Goal: Information Seeking & Learning: Understand process/instructions

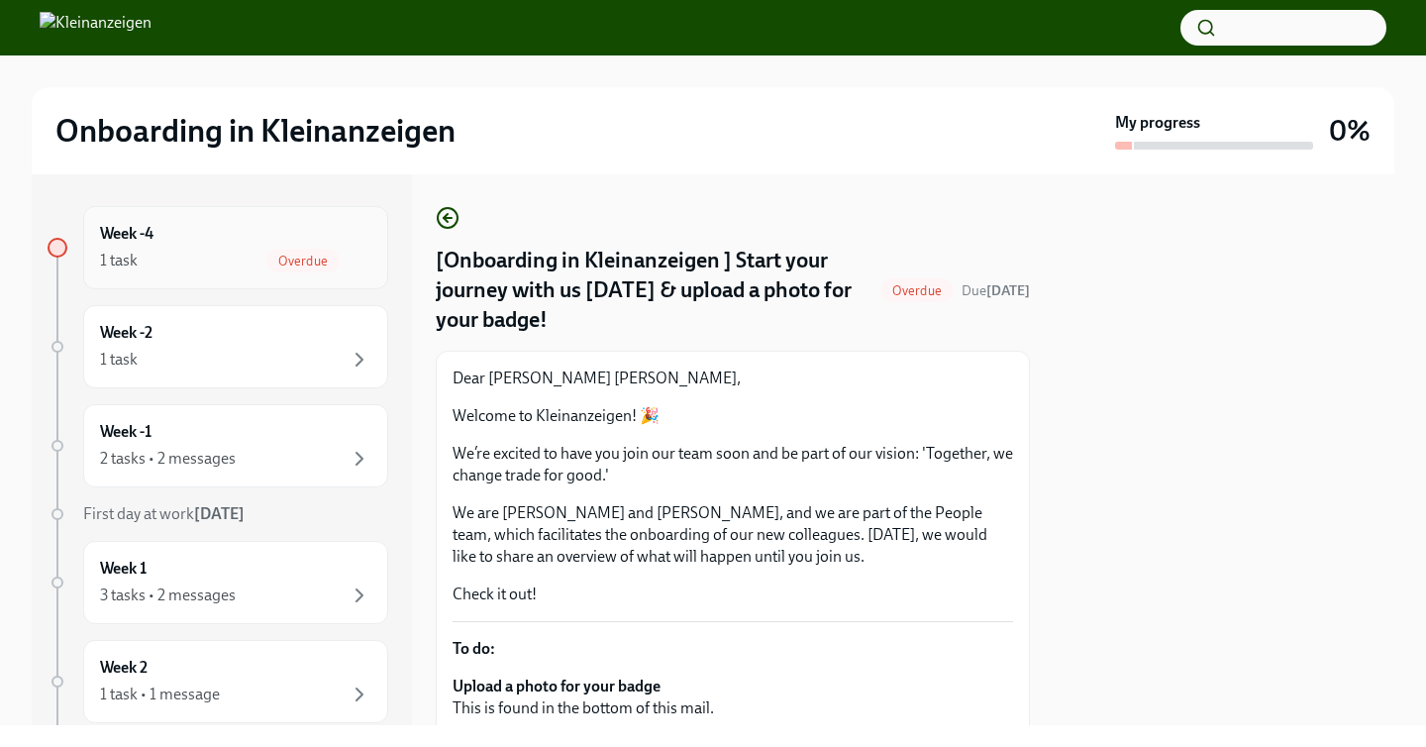
click at [293, 244] on div "Week -4 1 task Overdue" at bounding box center [235, 248] width 271 height 50
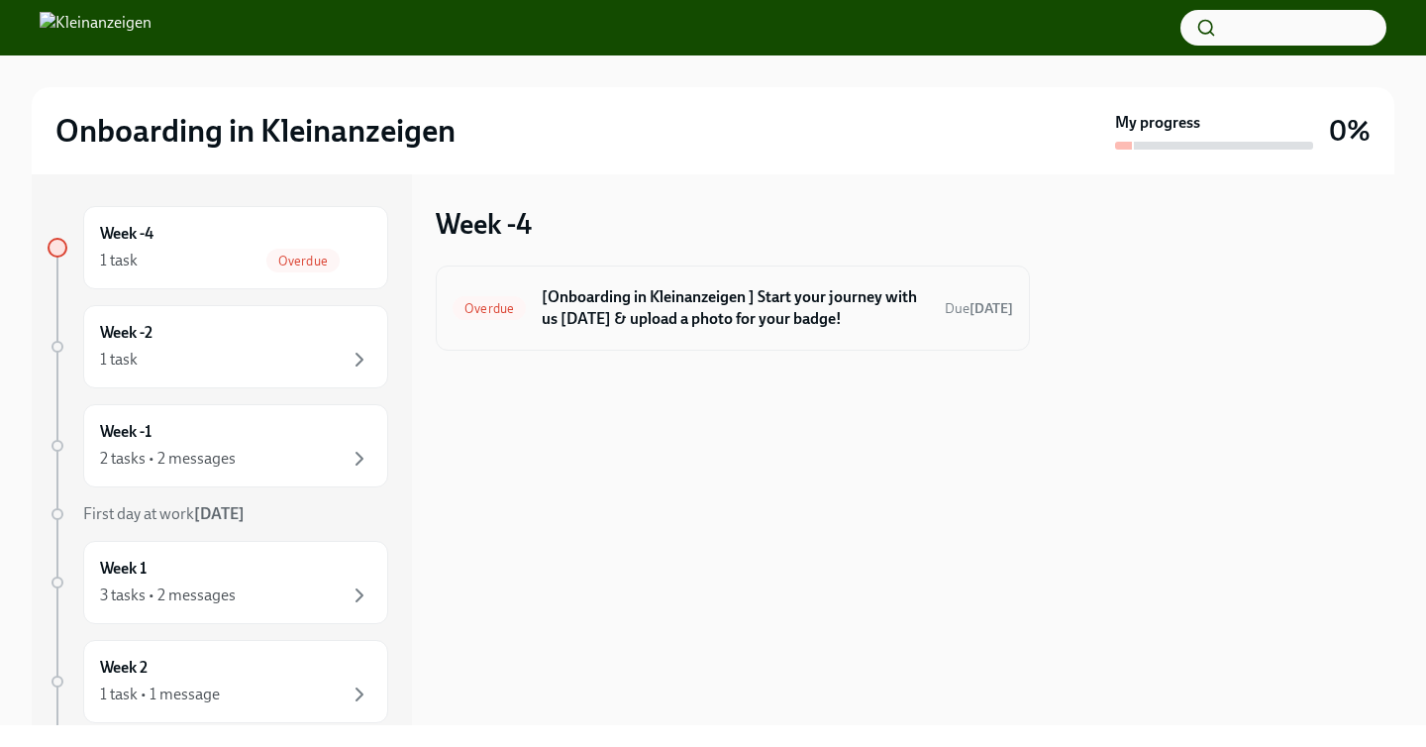
click at [628, 326] on h6 "[Onboarding in Kleinanzeigen ] Start your journey with us today & upload a phot…" at bounding box center [735, 308] width 387 height 44
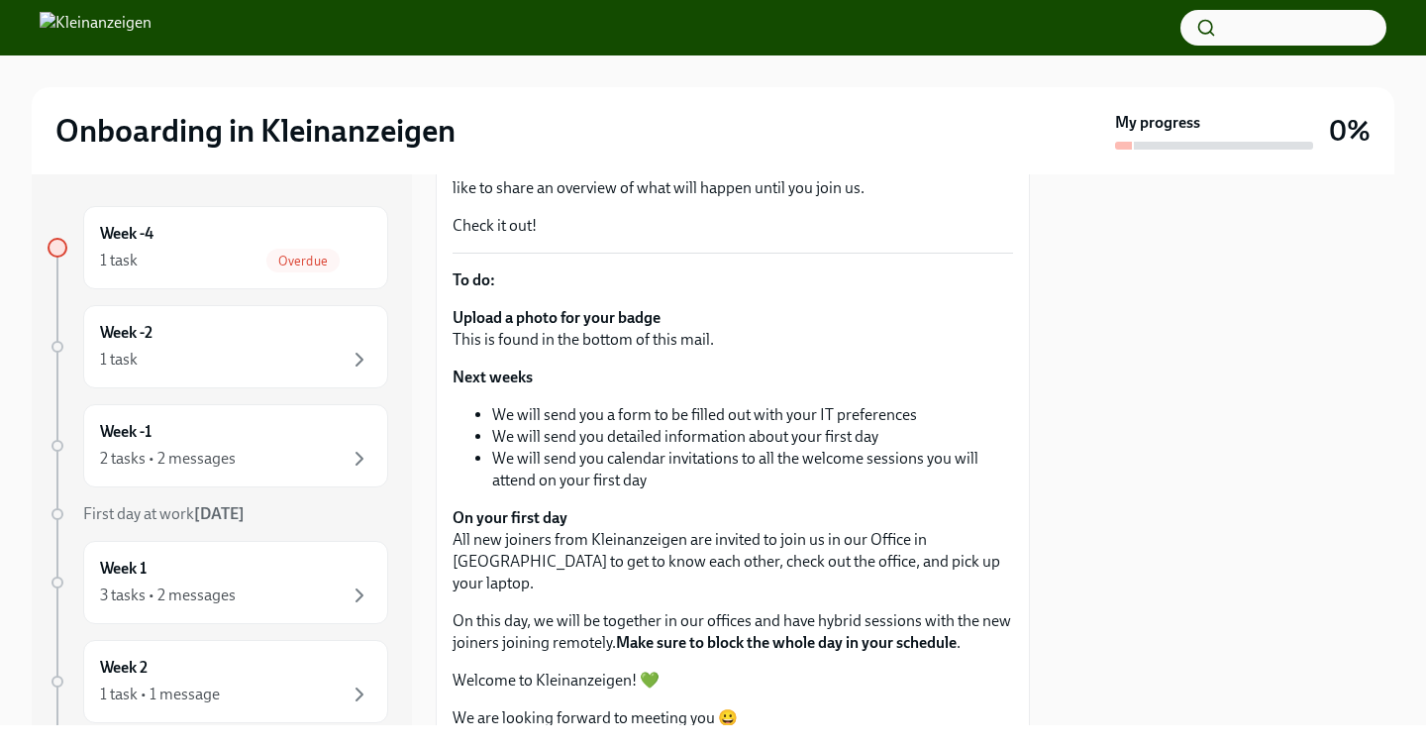
scroll to position [612, 0]
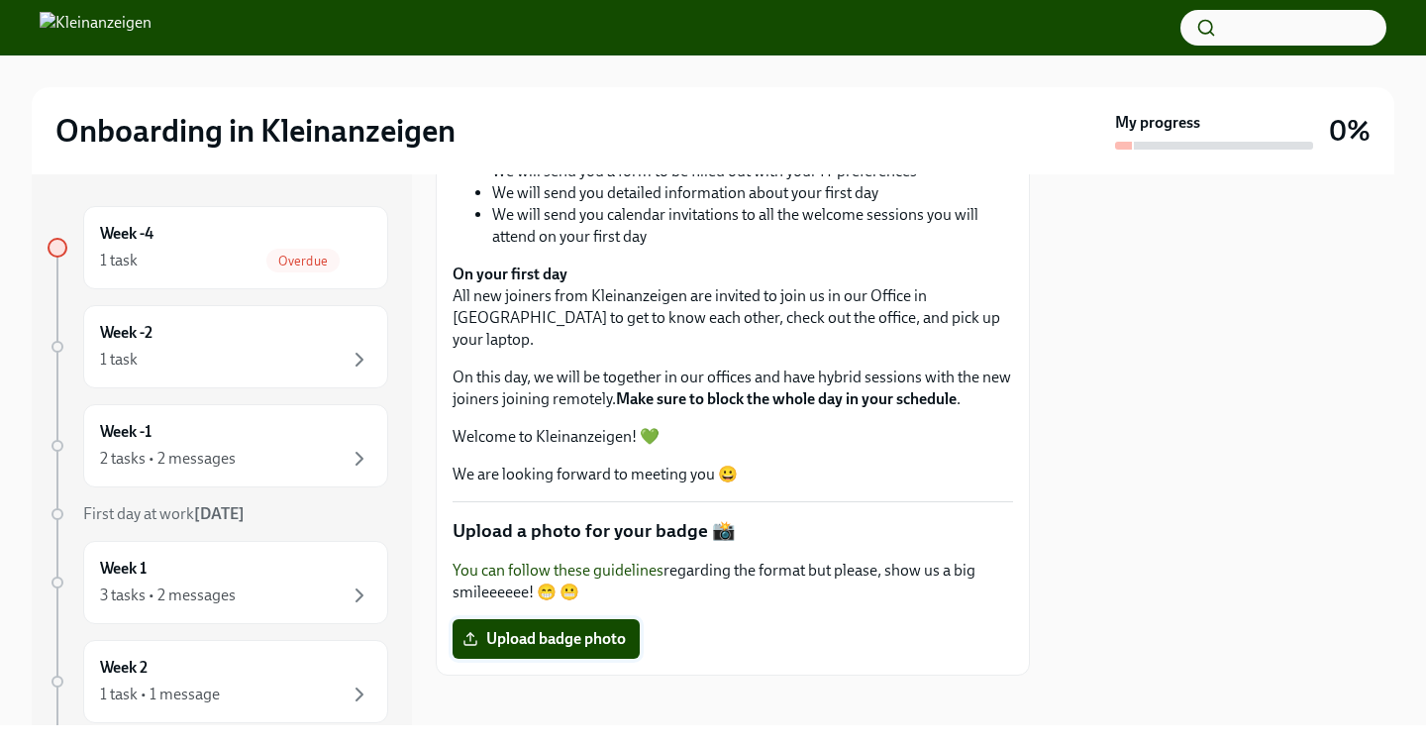
click at [543, 629] on span "Upload badge photo" at bounding box center [545, 639] width 159 height 20
click at [0, 0] on input "Upload badge photo" at bounding box center [0, 0] width 0 height 0
click at [535, 629] on span "Upload badge photo" at bounding box center [545, 639] width 159 height 20
click at [0, 0] on input "Upload badge photo" at bounding box center [0, 0] width 0 height 0
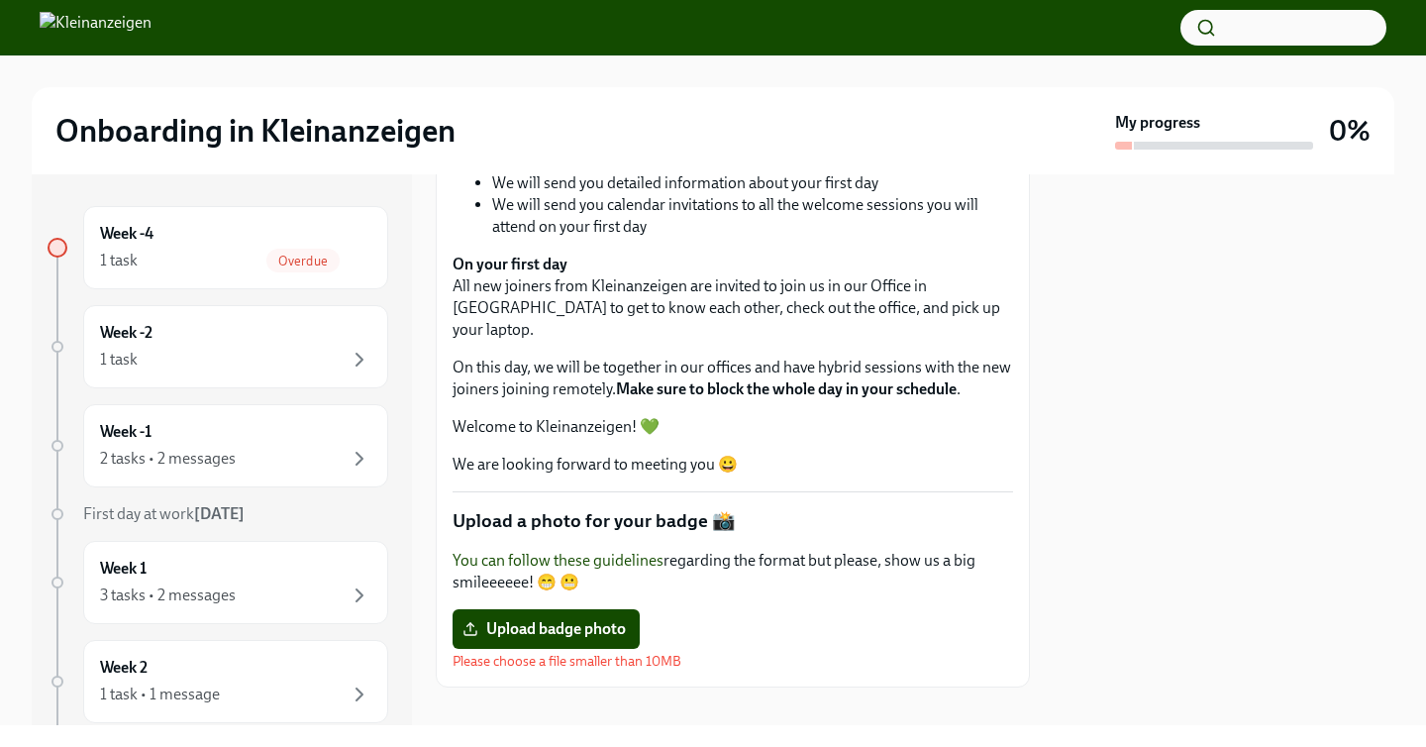
scroll to position [634, 0]
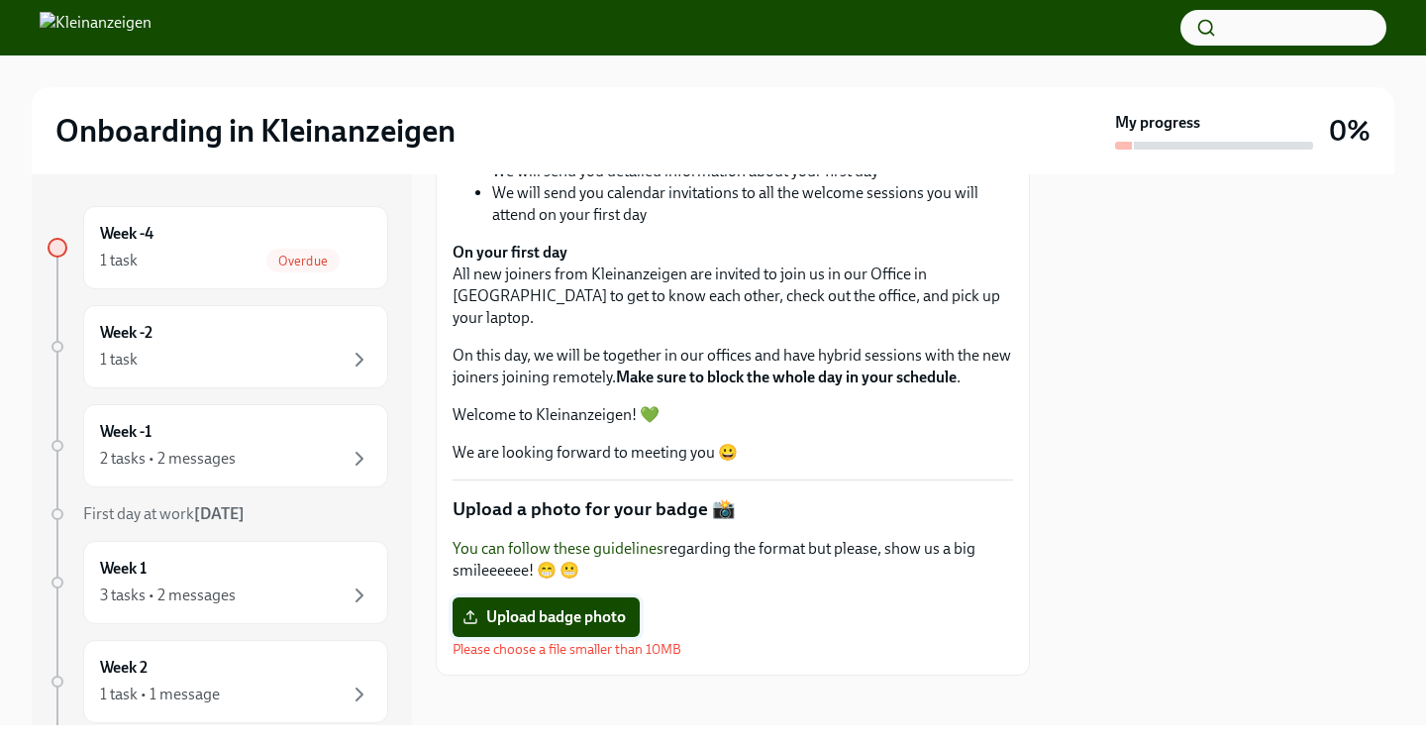
click at [521, 611] on span "Upload badge photo" at bounding box center [545, 617] width 159 height 20
click at [0, 0] on input "Upload badge photo" at bounding box center [0, 0] width 0 height 0
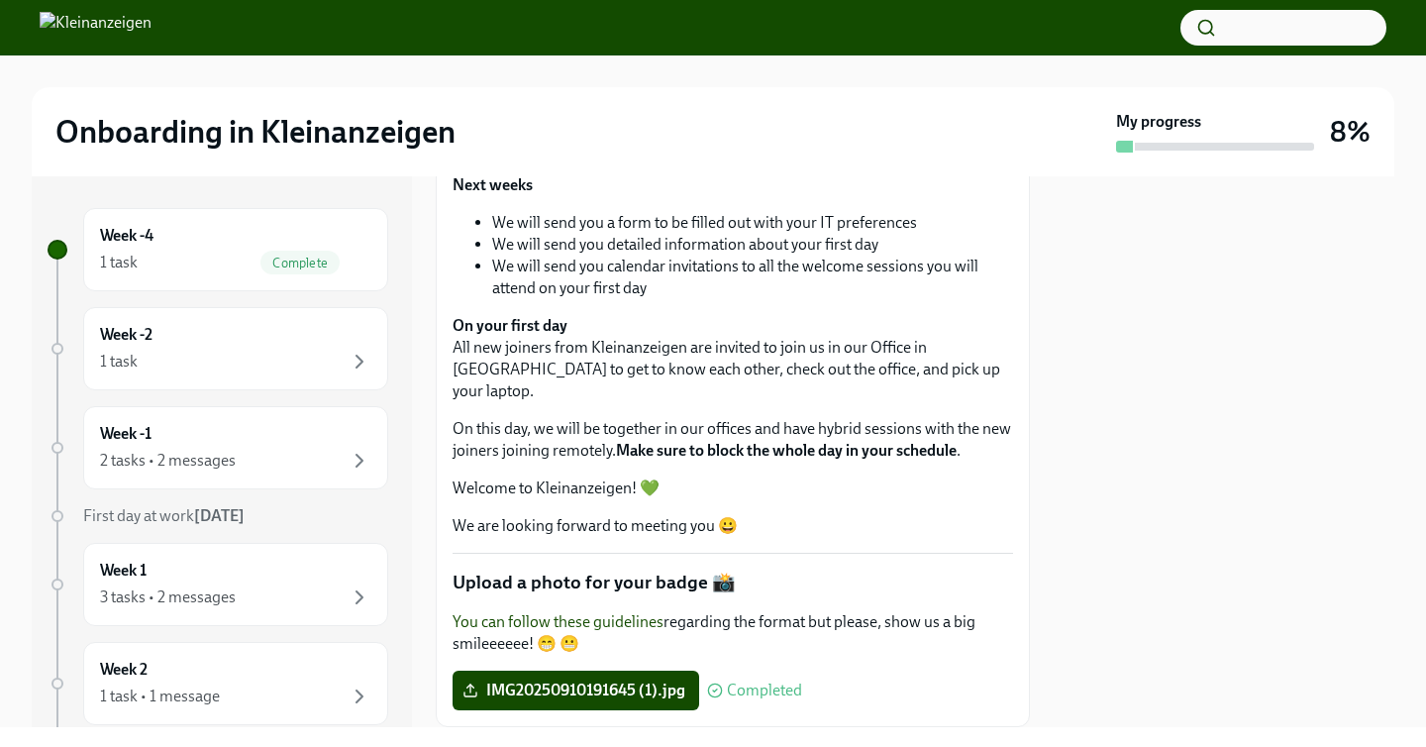
scroll to position [612, 0]
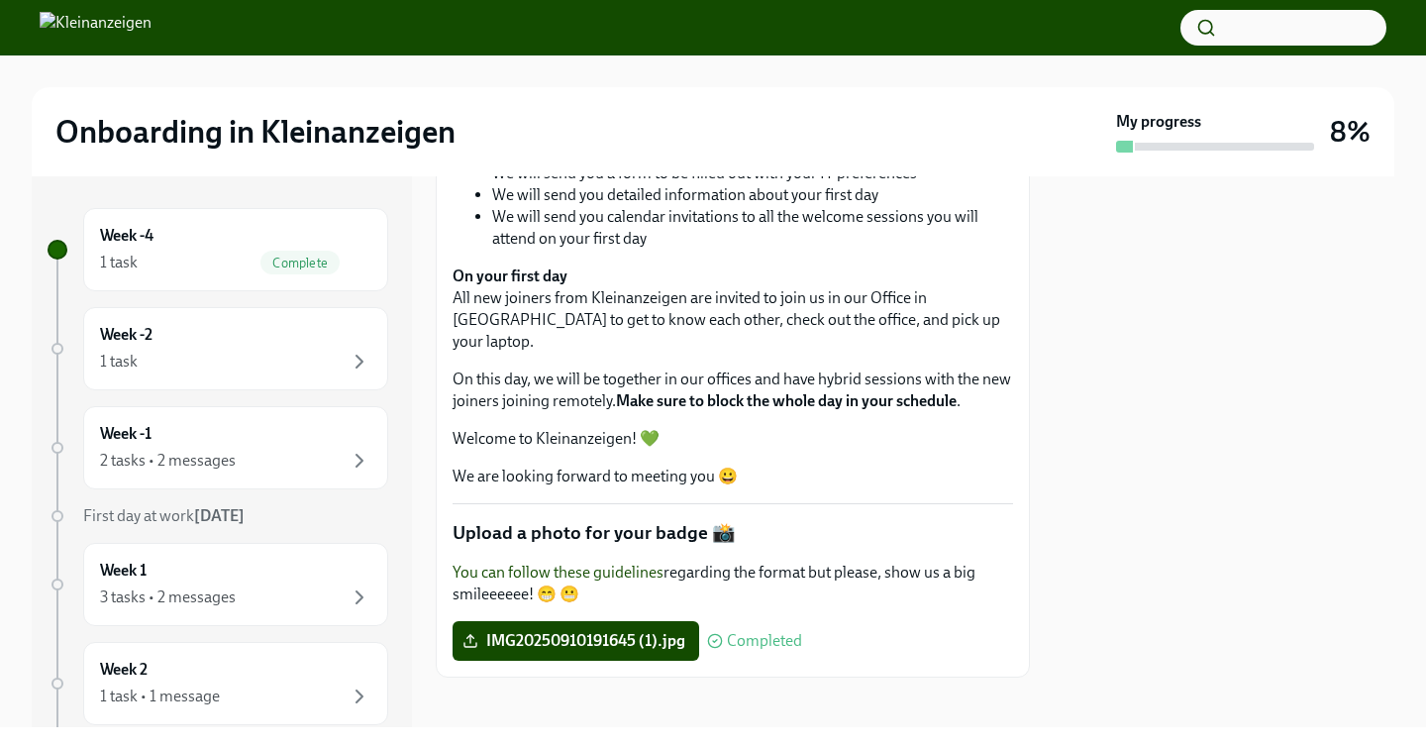
click at [519, 301] on p "On your first day All new joiners from Kleinanzeigen are invited to join us in …" at bounding box center [732, 308] width 560 height 87
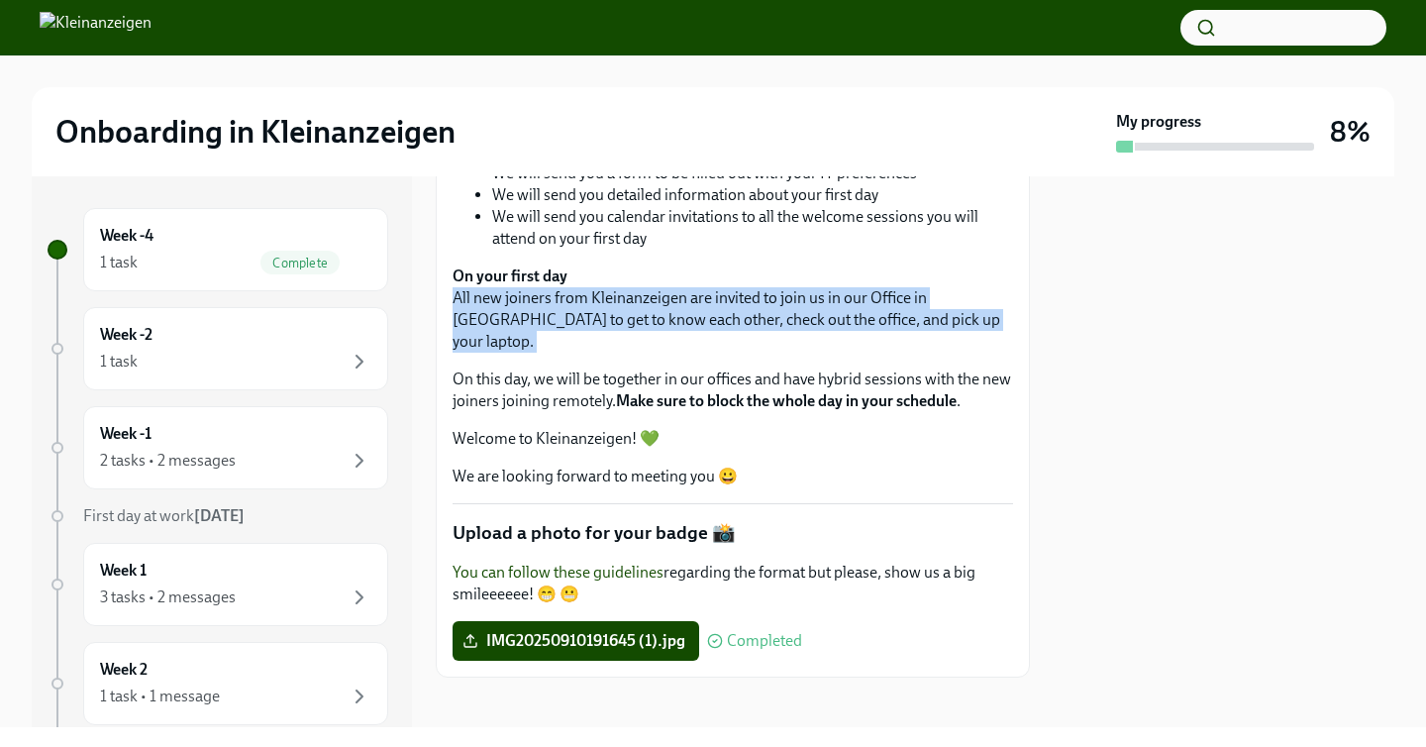
click at [519, 301] on p "On your first day All new joiners from Kleinanzeigen are invited to join us in …" at bounding box center [732, 308] width 560 height 87
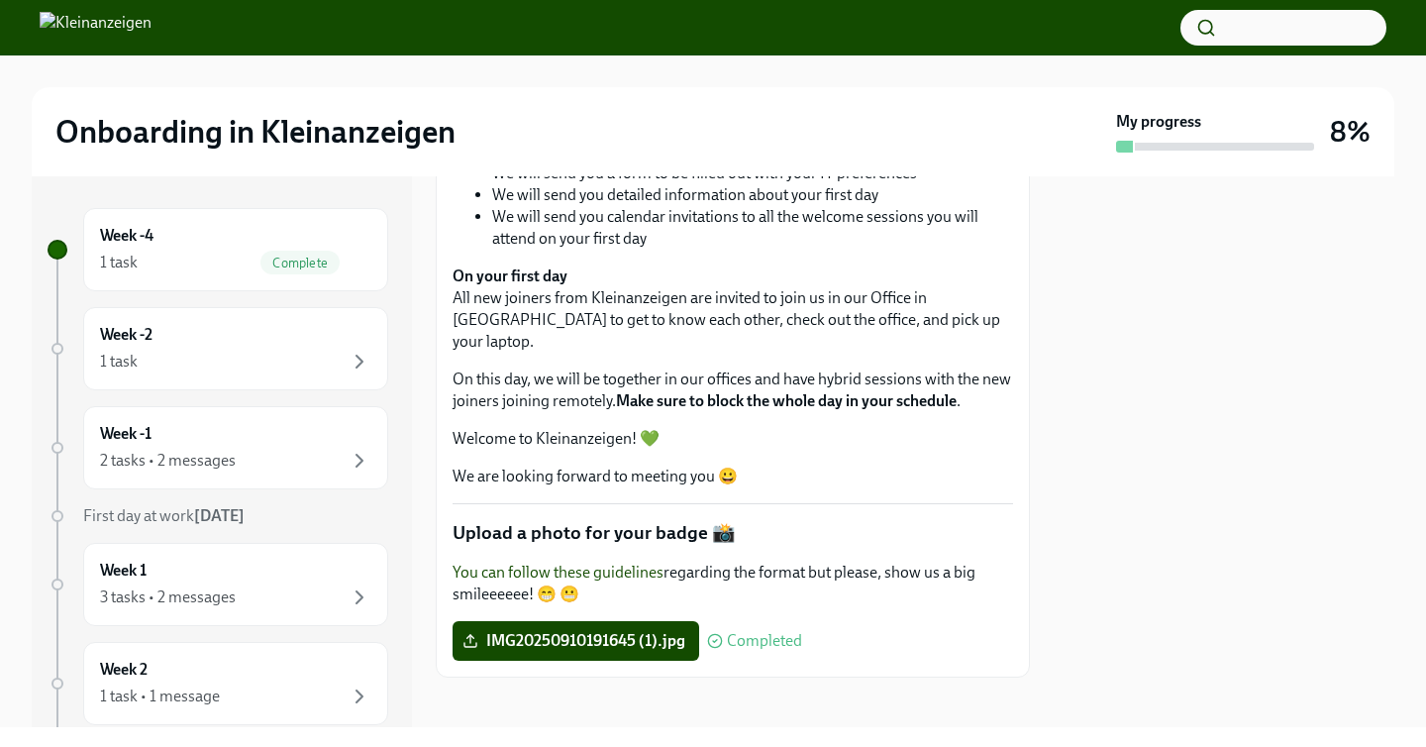
click at [515, 381] on p "On this day, we will be together in our offices and have hybrid sessions with t…" at bounding box center [732, 390] width 560 height 44
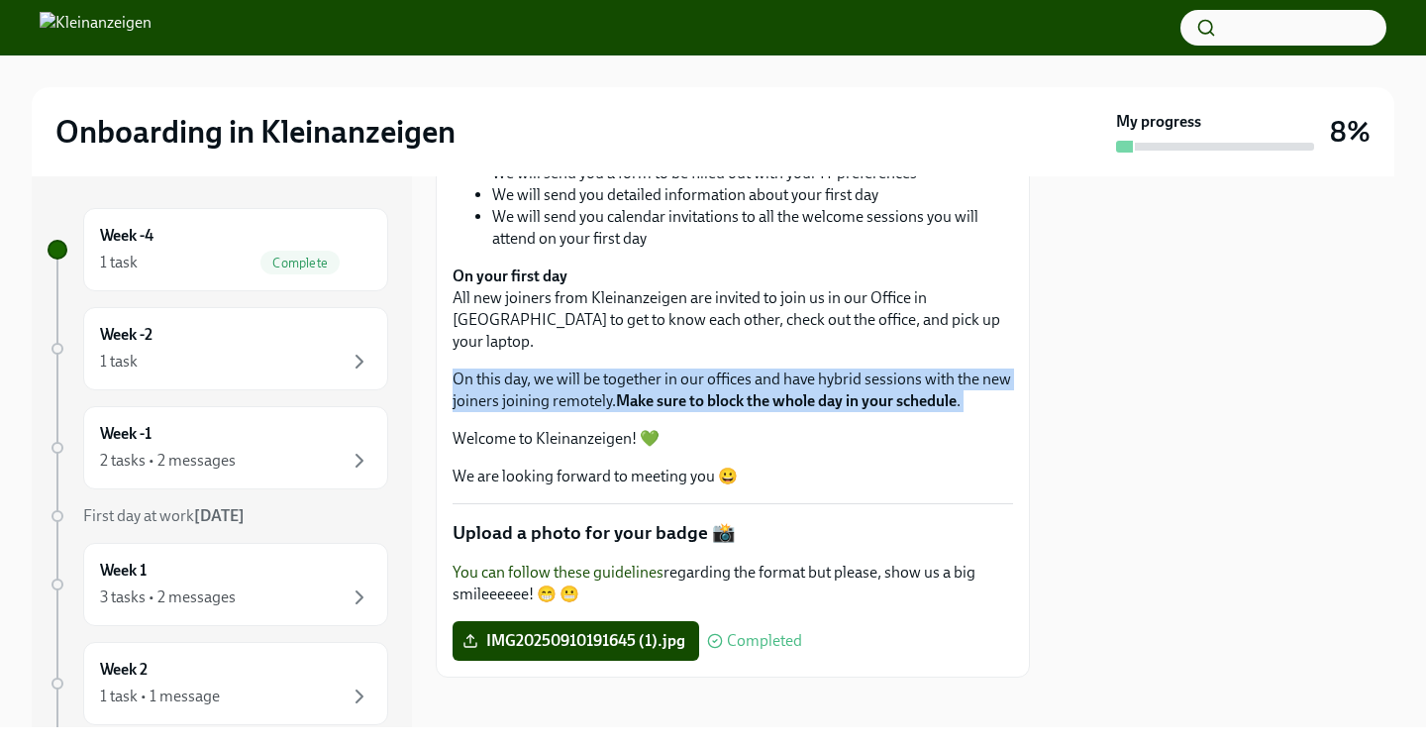
click at [515, 381] on p "On this day, we will be together in our offices and have hybrid sessions with t…" at bounding box center [732, 390] width 560 height 44
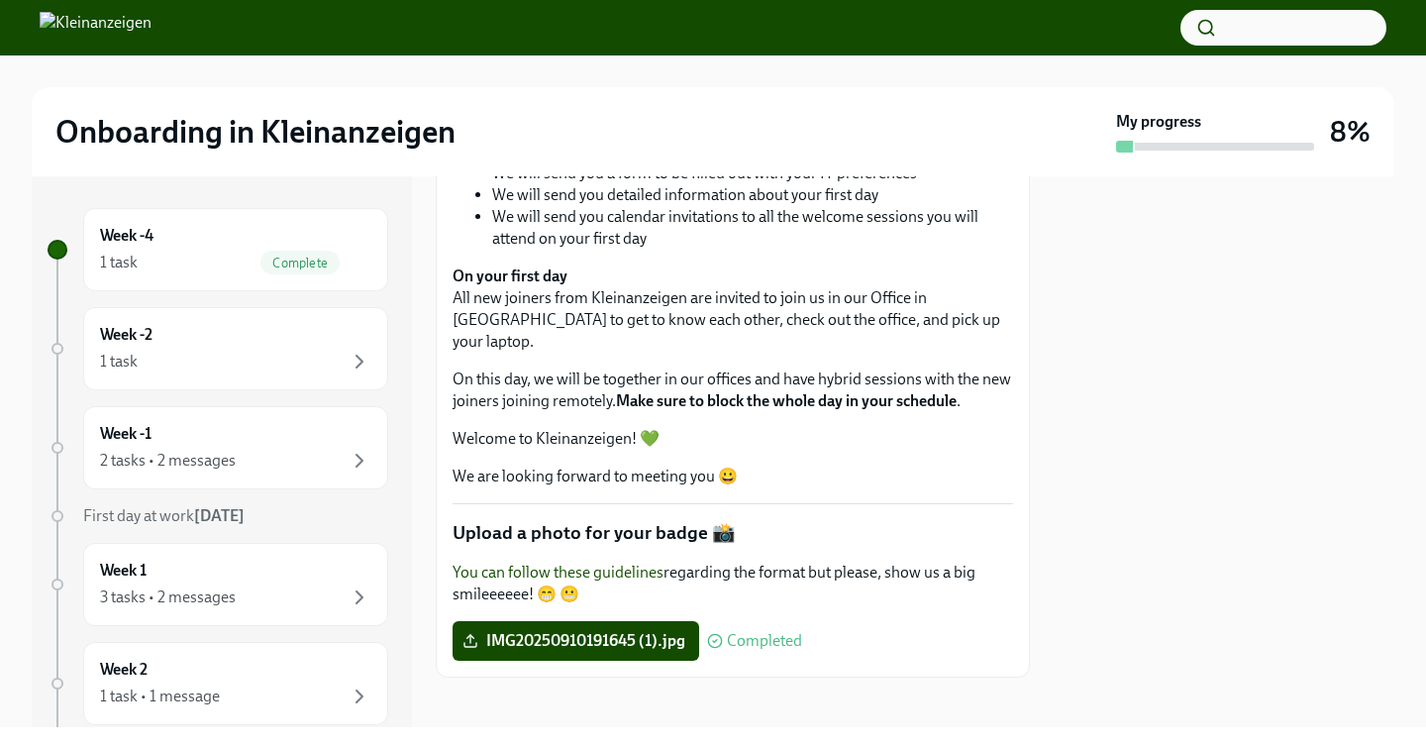
click at [515, 428] on p "Welcome to Kleinanzeigen! 💚" at bounding box center [732, 439] width 560 height 22
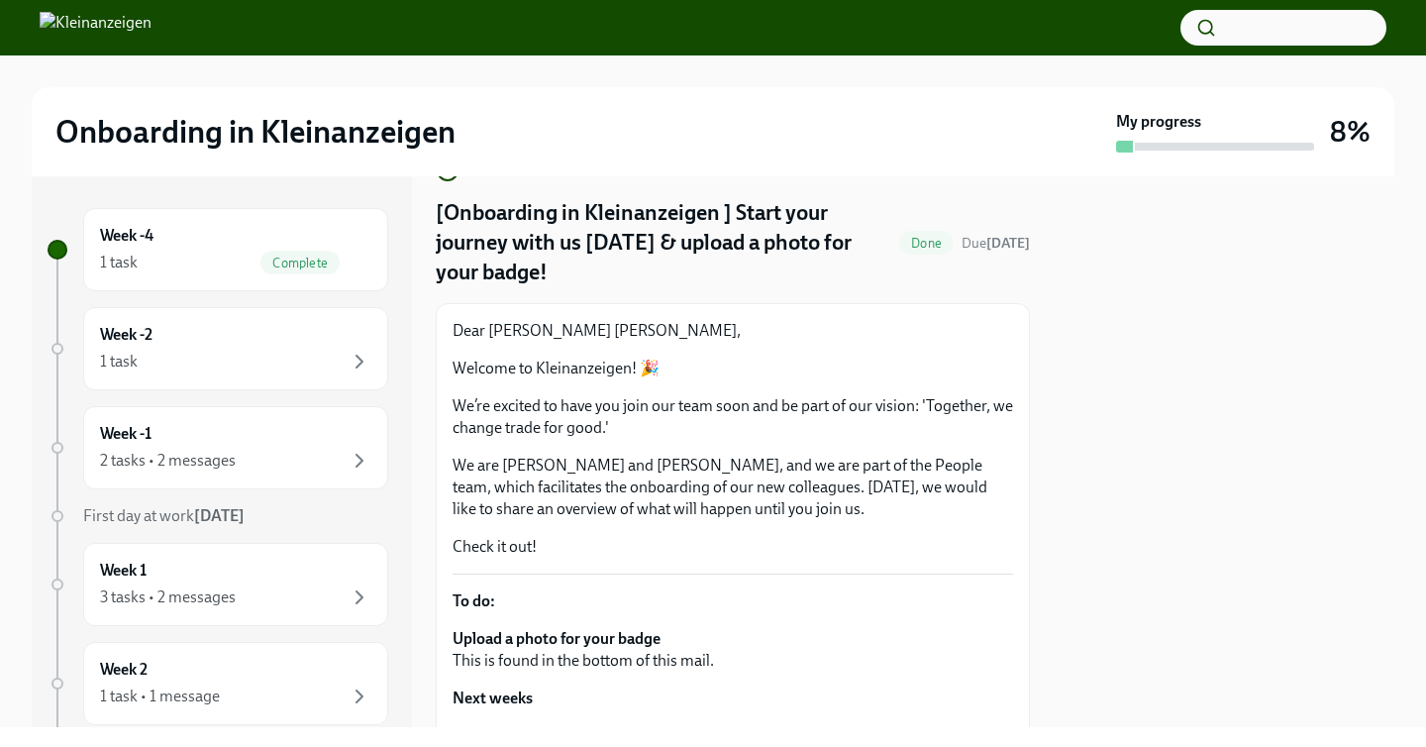
scroll to position [0, 0]
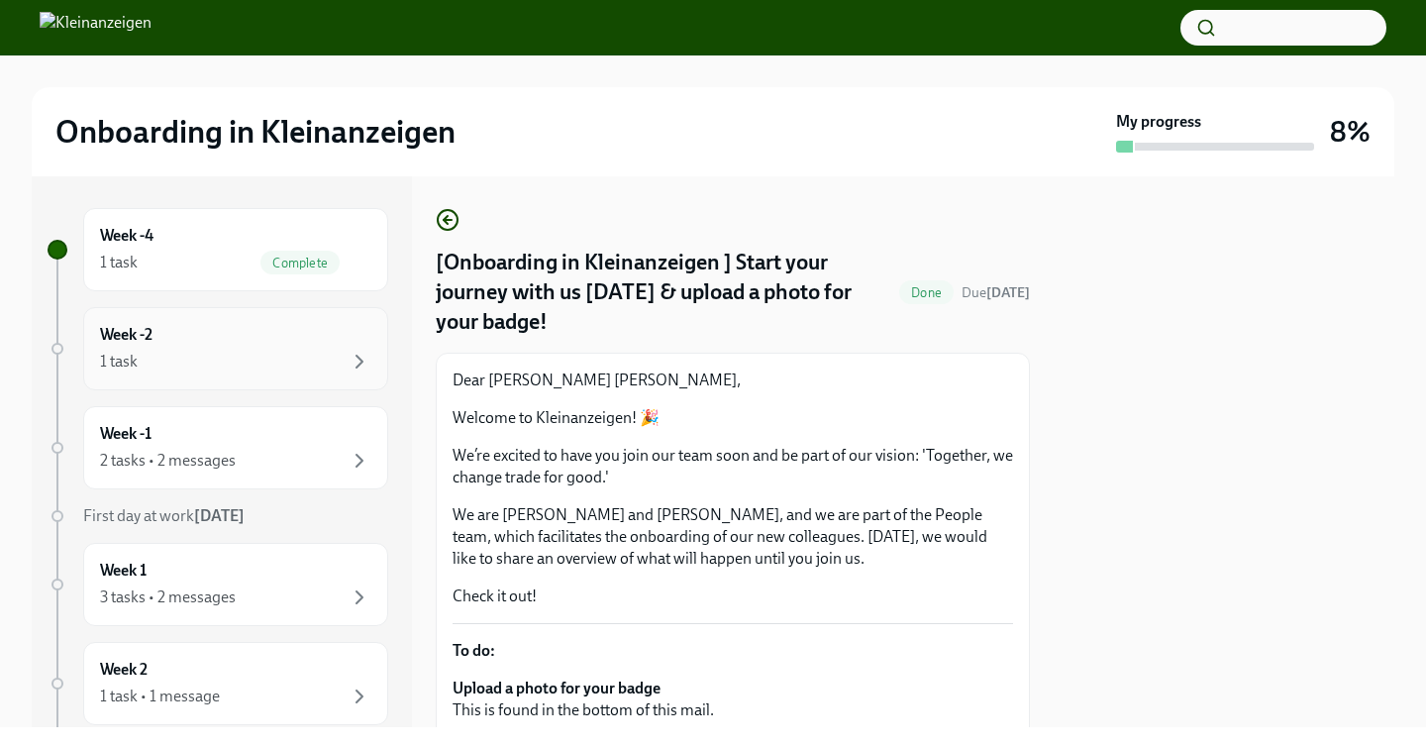
click at [284, 368] on div "1 task" at bounding box center [235, 362] width 271 height 24
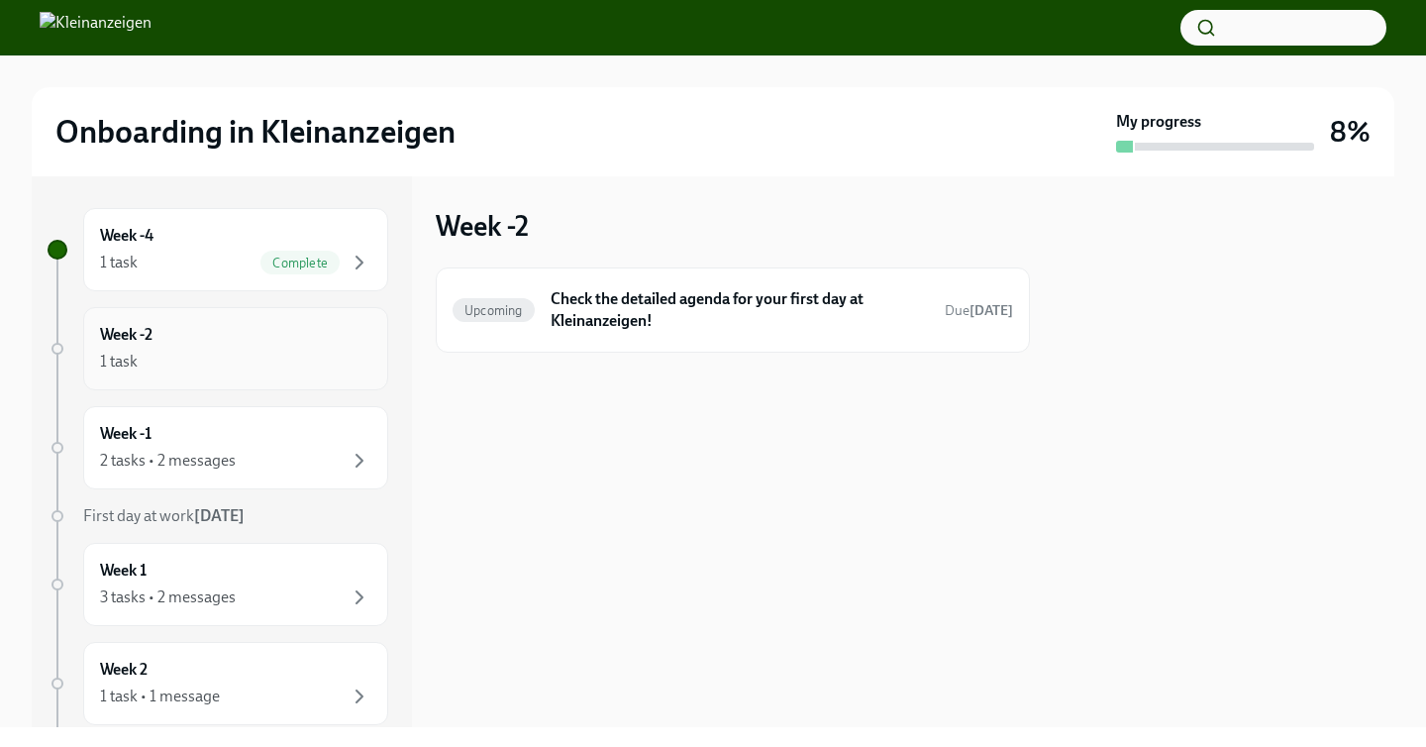
click at [198, 330] on div "Week -2 1 task" at bounding box center [235, 349] width 271 height 50
click at [295, 363] on div "1 task" at bounding box center [235, 362] width 271 height 24
click at [580, 328] on h6 "Check the detailed agenda for your first day at Kleinanzeigen!" at bounding box center [739, 310] width 378 height 44
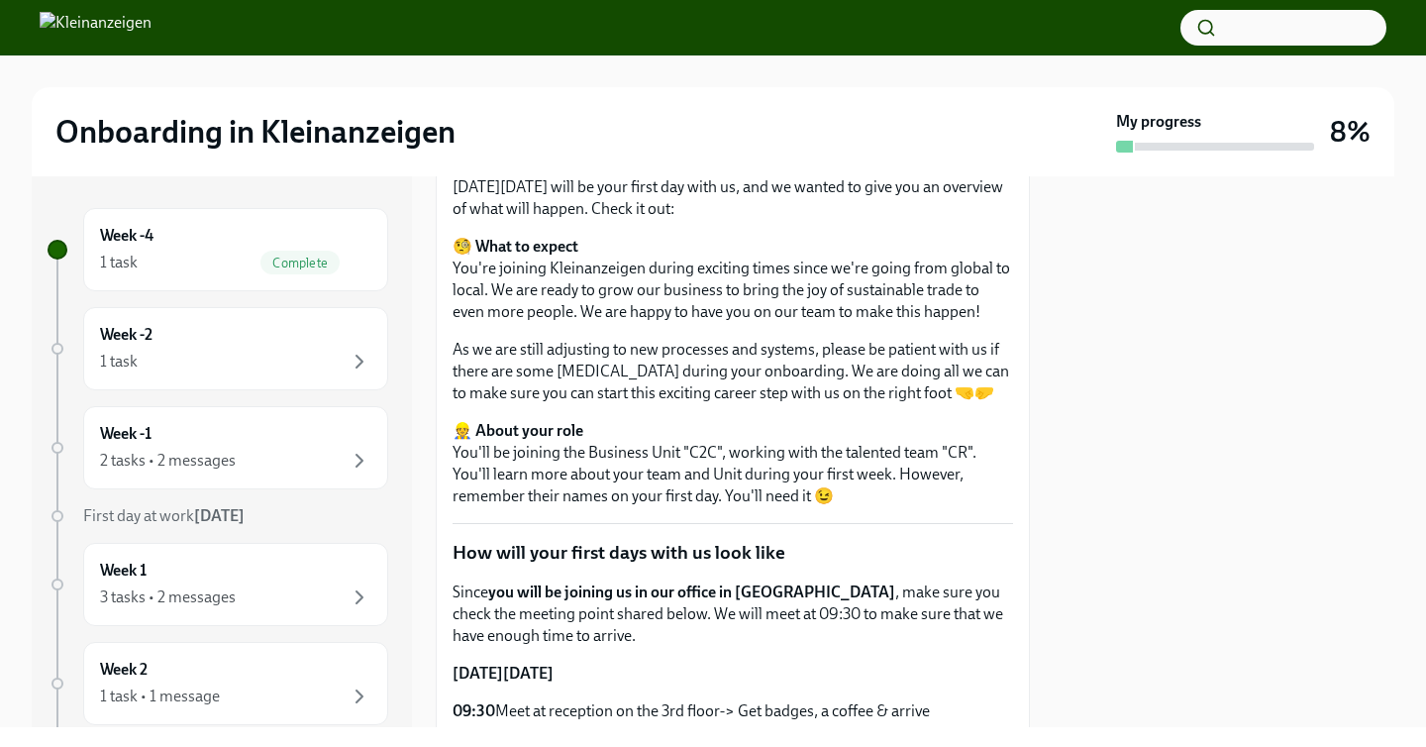
scroll to position [206, 0]
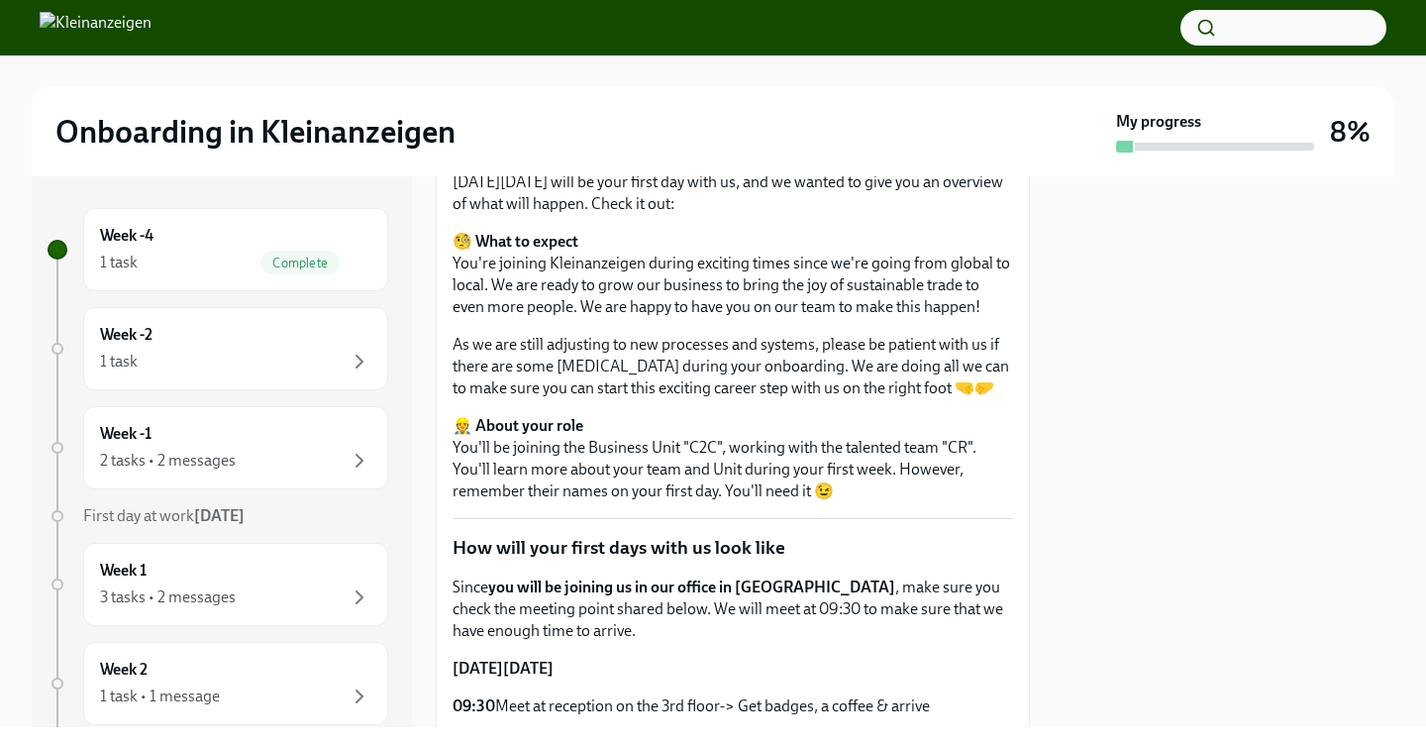
click at [621, 278] on p "🧐 What to expect You're joining Kleinanzeigen during exciting times since we're…" at bounding box center [732, 274] width 560 height 87
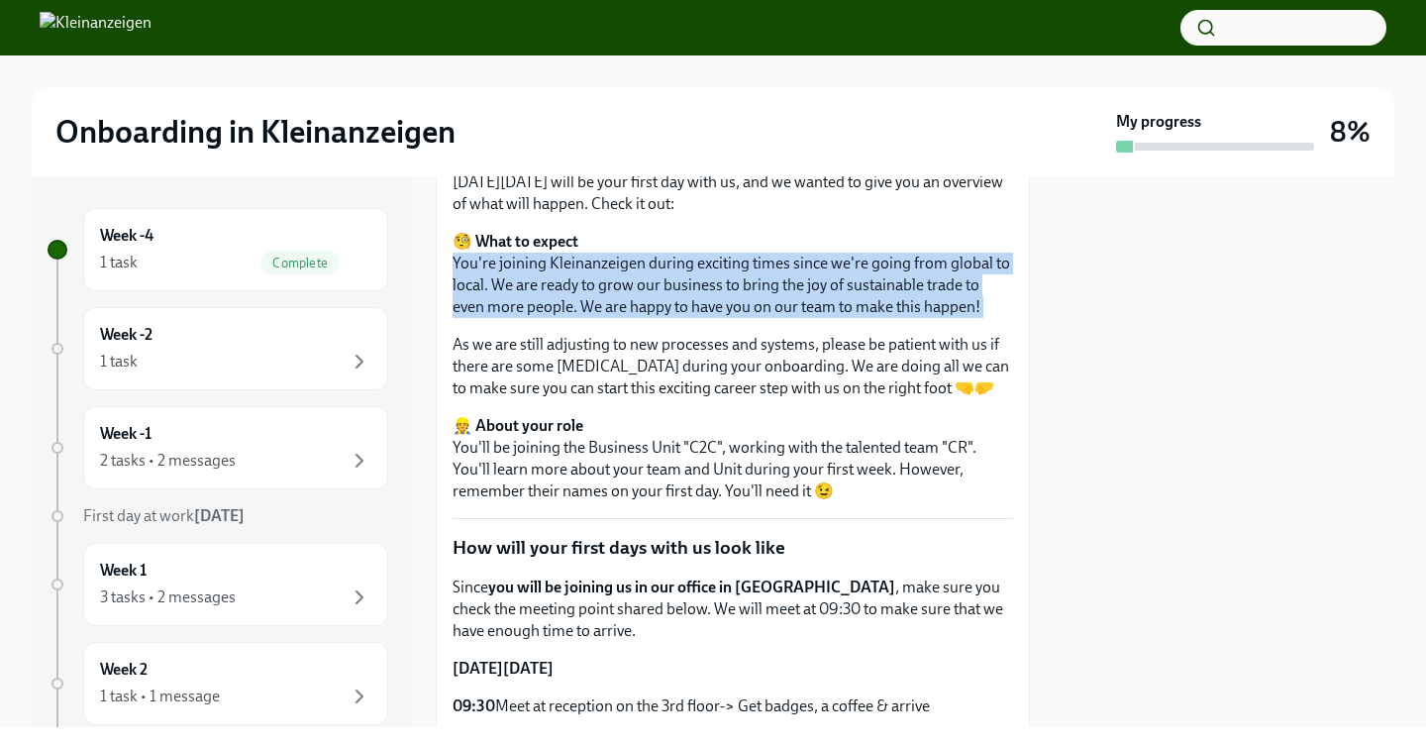
click at [621, 278] on p "🧐 What to expect You're joining Kleinanzeigen during exciting times since we're…" at bounding box center [732, 274] width 560 height 87
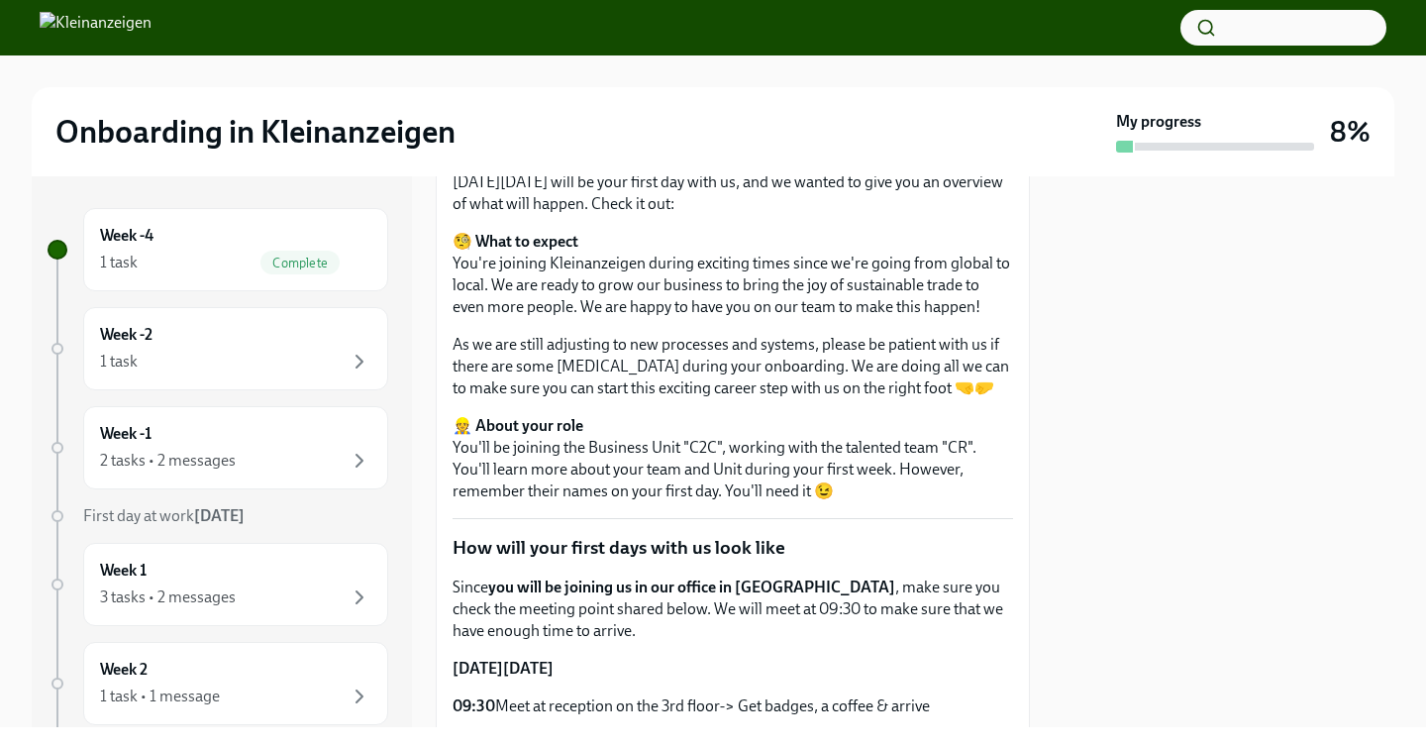
click at [605, 347] on p "As we are still adjusting to new processes and systems, please be patient with …" at bounding box center [732, 366] width 560 height 65
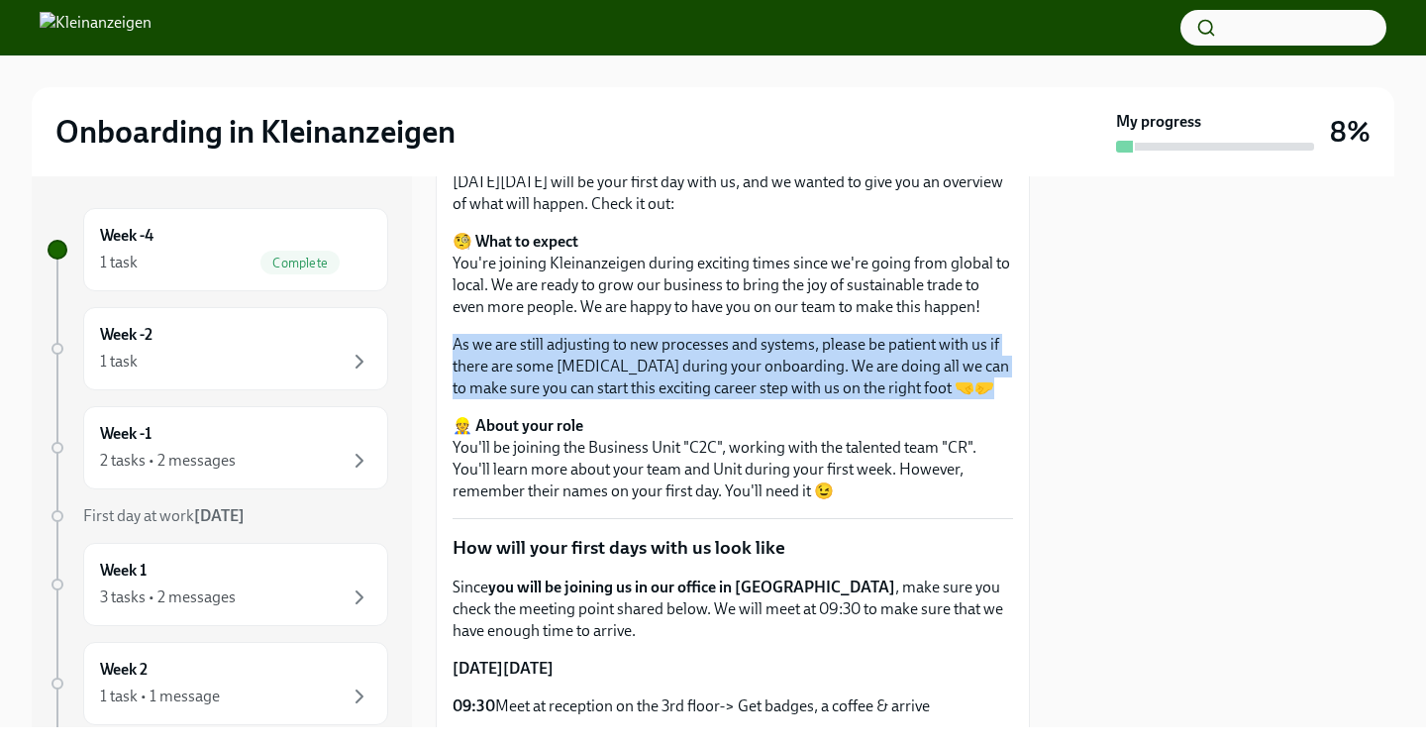
click at [605, 347] on p "As we are still adjusting to new processes and systems, please be patient with …" at bounding box center [732, 366] width 560 height 65
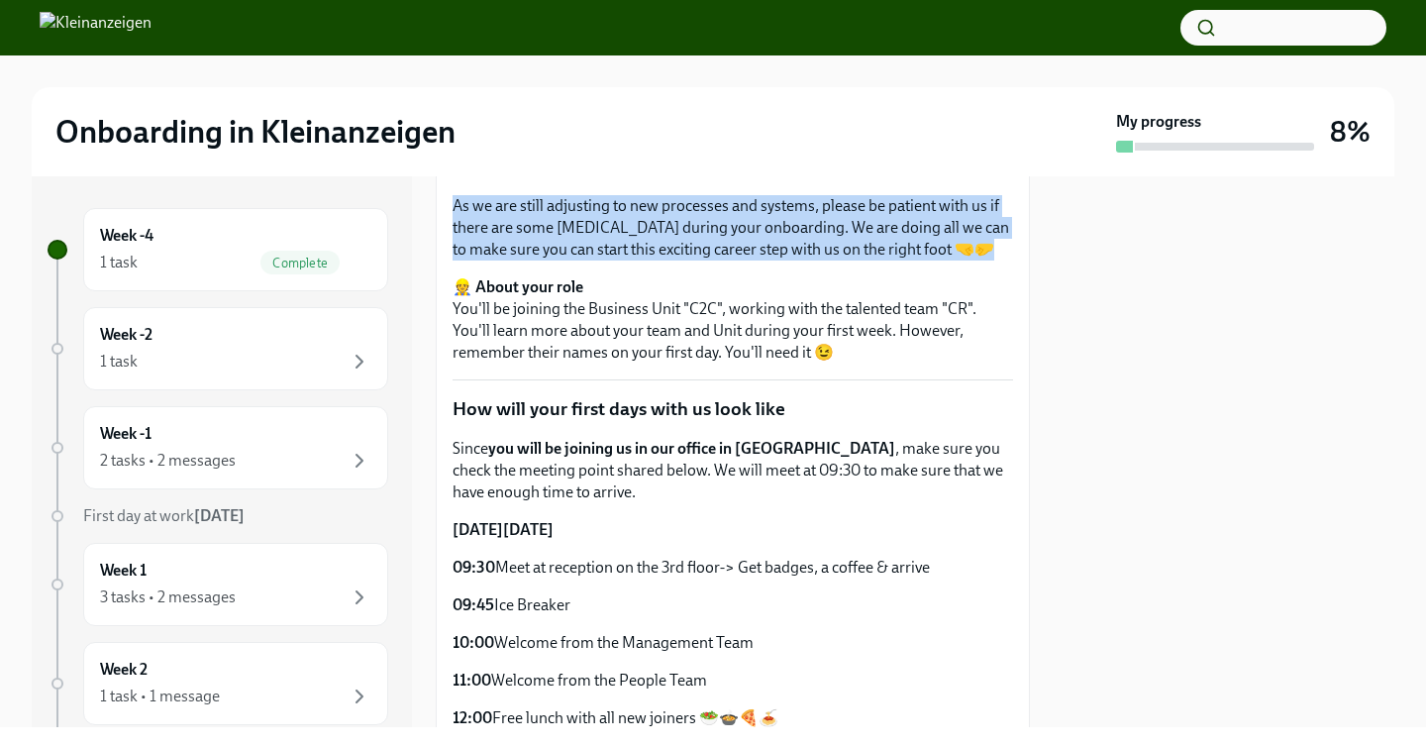
scroll to position [348, 0]
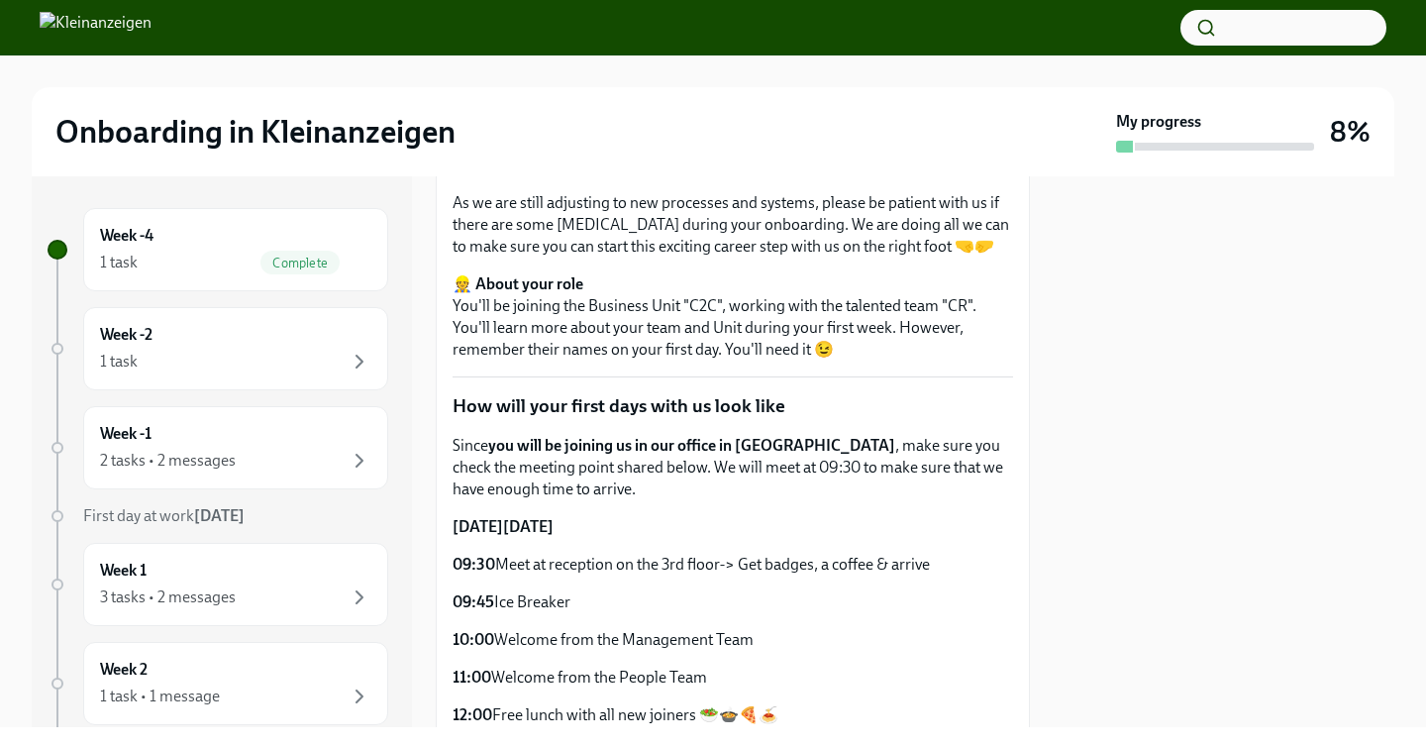
click at [605, 347] on p "👷 About your role You'll be joining the Business Unit "C2C", working with the t…" at bounding box center [732, 316] width 560 height 87
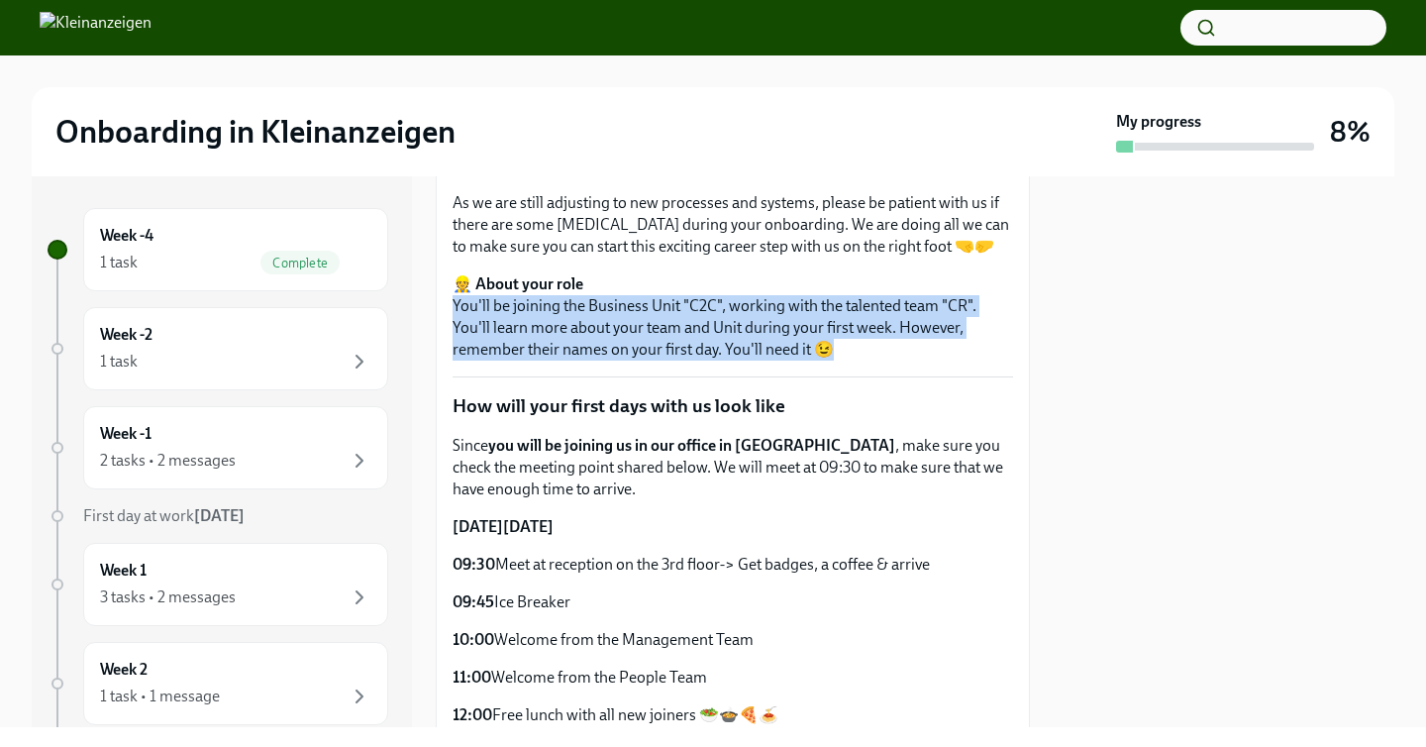
click at [605, 347] on p "👷 About your role You'll be joining the Business Unit "C2C", working with the t…" at bounding box center [732, 316] width 560 height 87
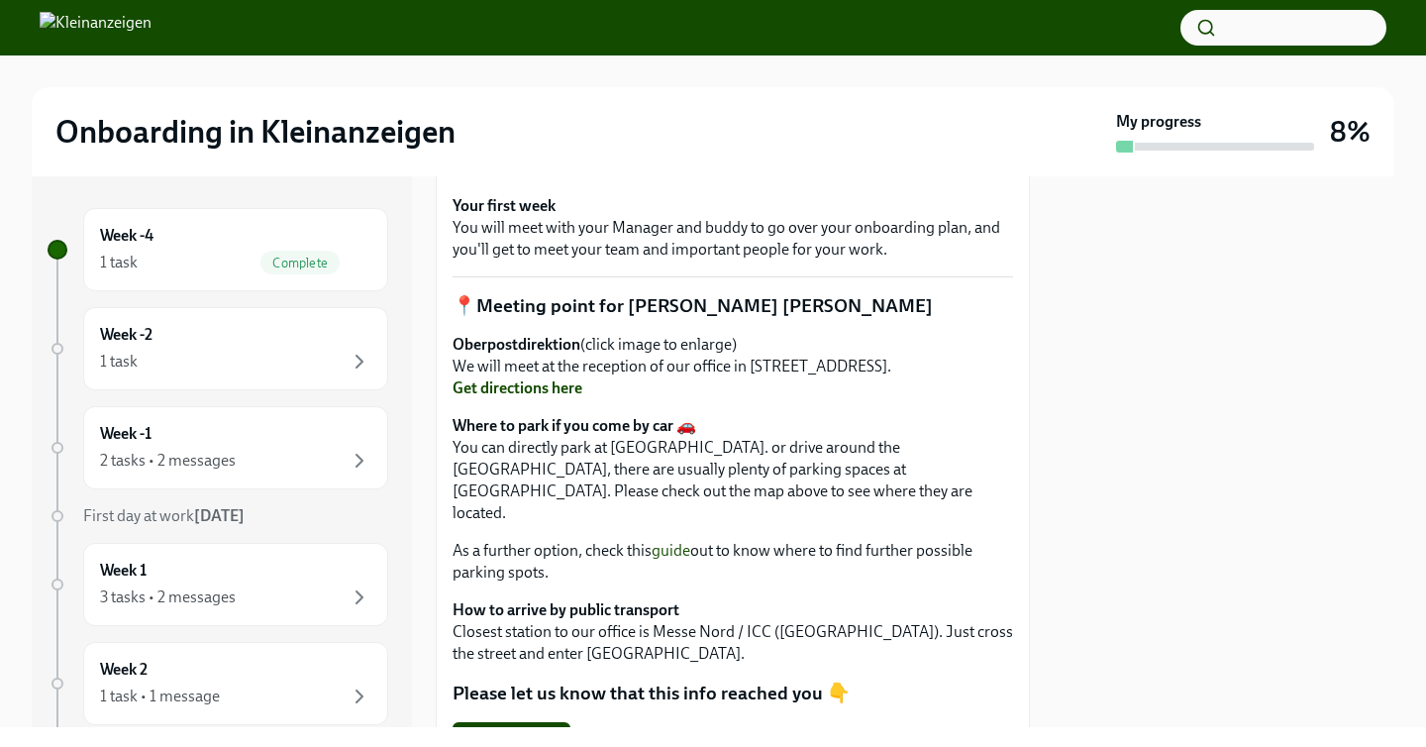
scroll to position [1052, 0]
click at [535, 366] on p "Oberpostdirektion (click image to enlarge) We will meet at the reception of our…" at bounding box center [732, 364] width 560 height 65
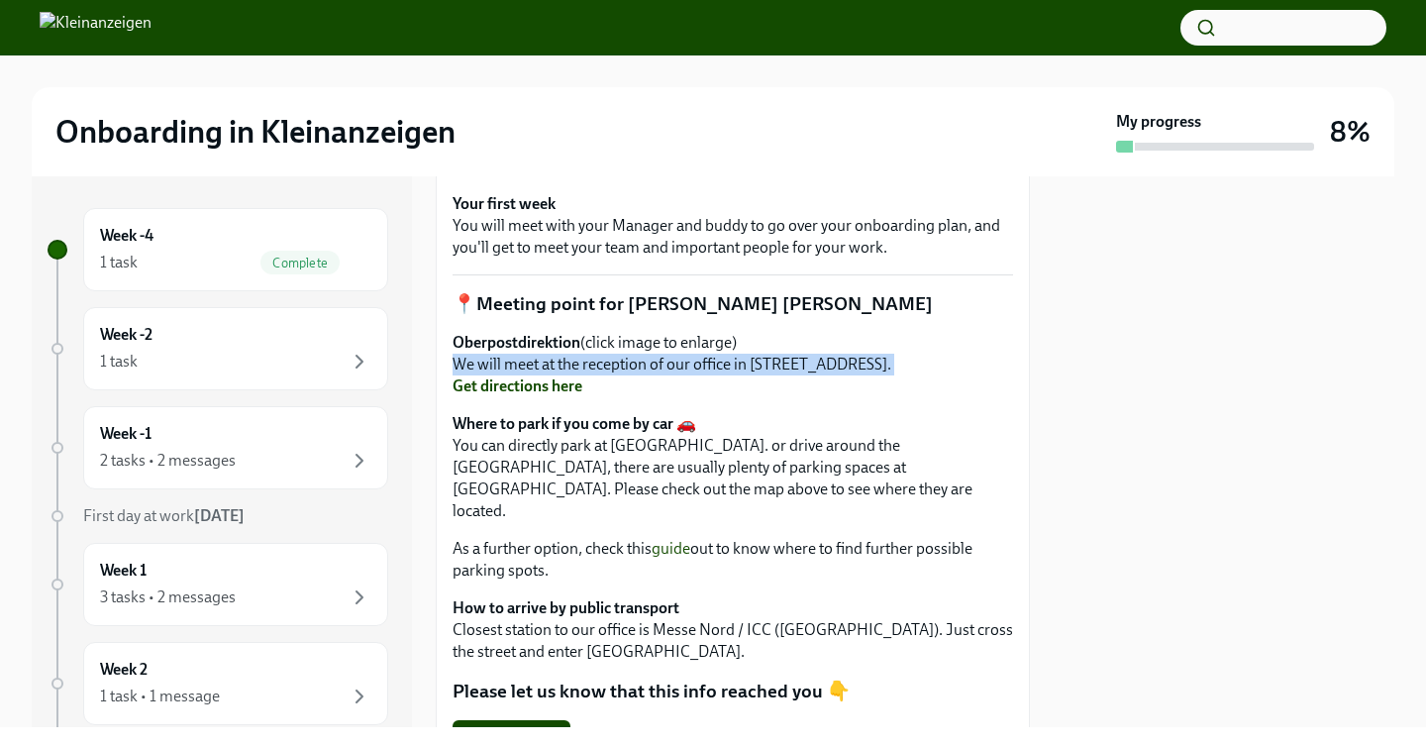
click at [535, 366] on p "Oberpostdirektion (click image to enlarge) We will meet at the reception of our…" at bounding box center [732, 364] width 560 height 65
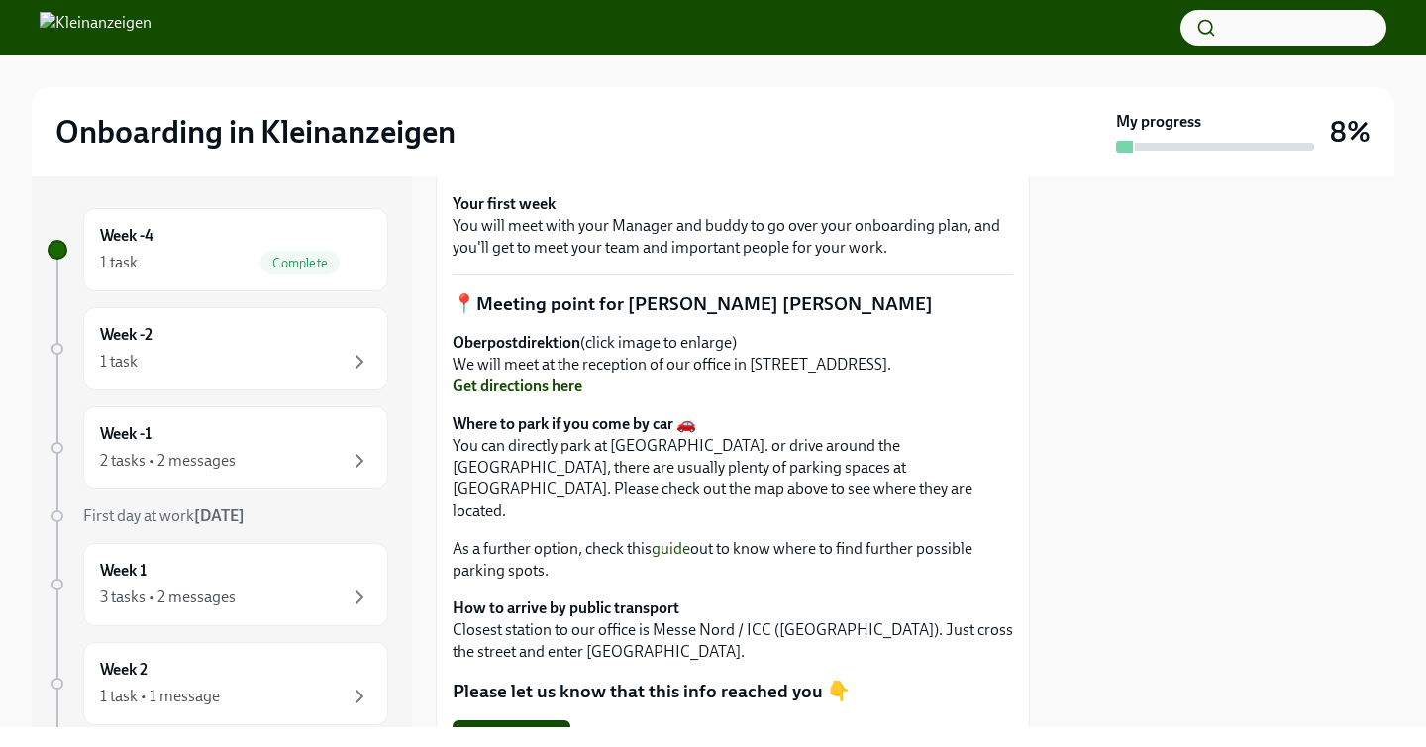
click at [580, 489] on p "Where to park if you come by car 🚗 You can directly park at Dernburgstr. or dri…" at bounding box center [732, 467] width 560 height 109
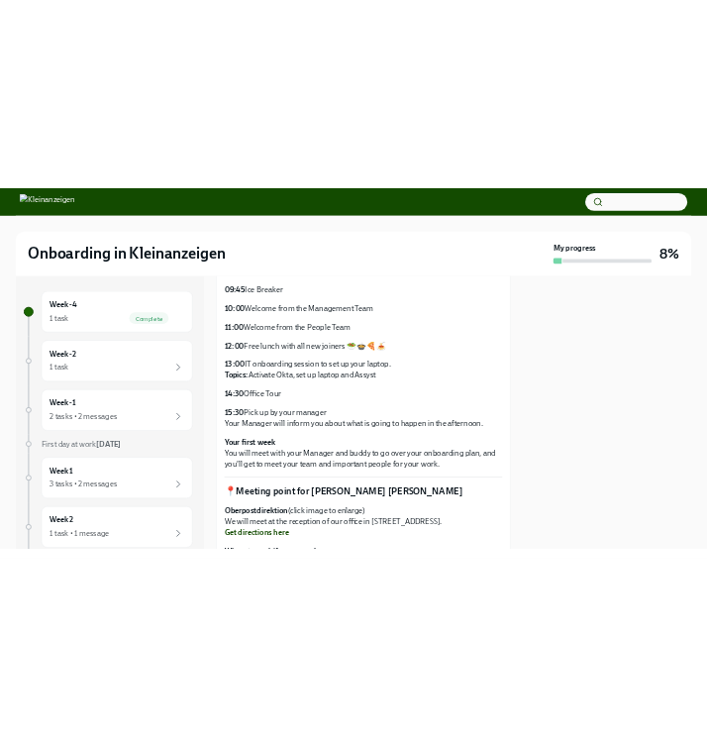
scroll to position [0, 0]
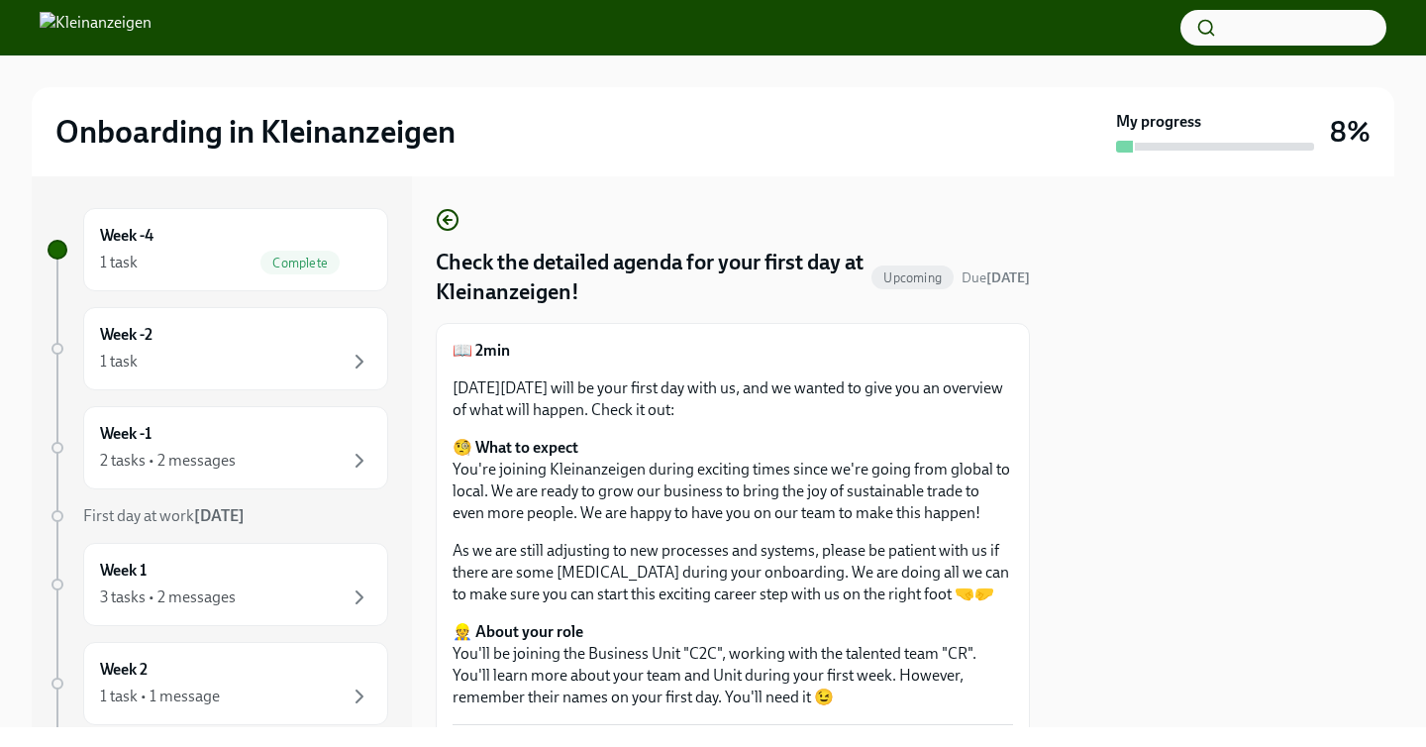
click at [448, 255] on h4 "Check the detailed agenda for your first day at Kleinanzeigen!" at bounding box center [650, 277] width 428 height 59
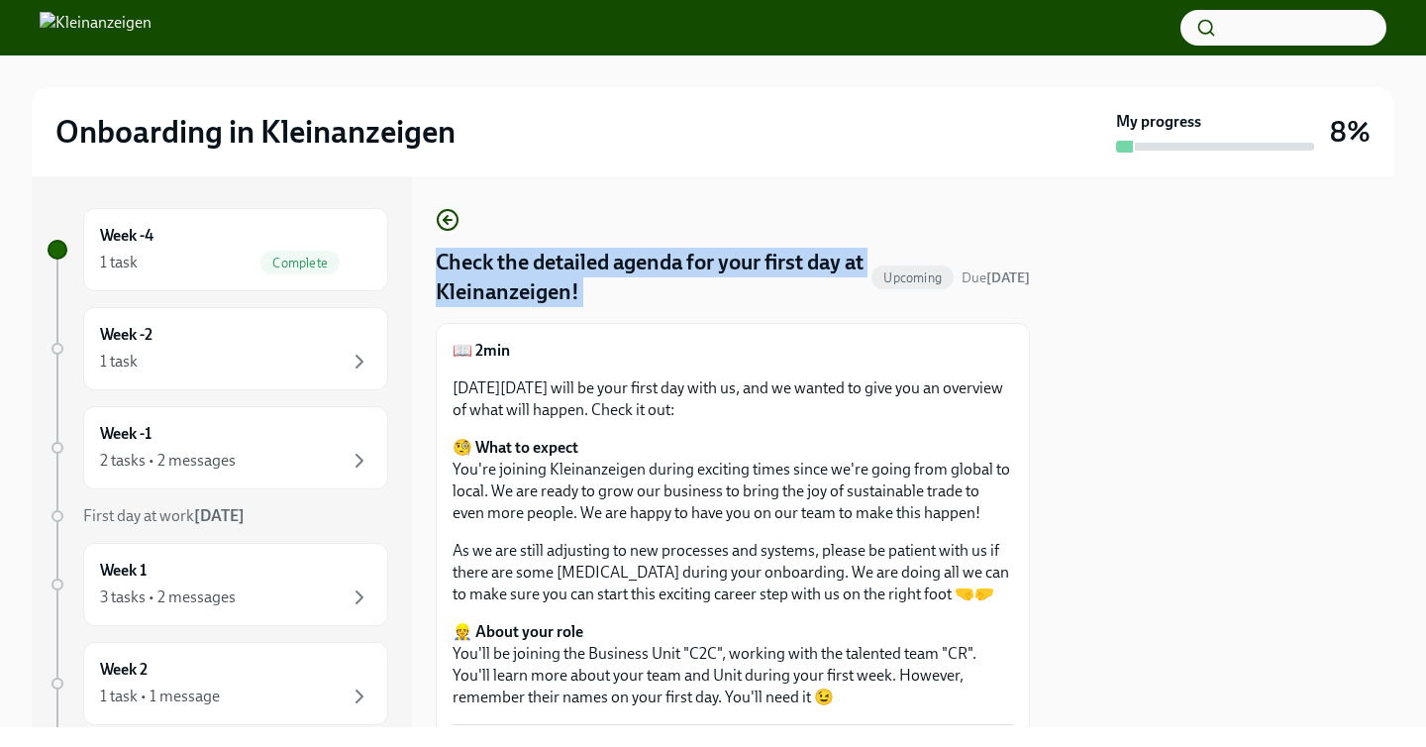
click at [448, 255] on h4 "Check the detailed agenda for your first day at Kleinanzeigen!" at bounding box center [650, 277] width 428 height 59
copy h4 "Check the detailed agenda for your first day at Kleinanzeigen!"
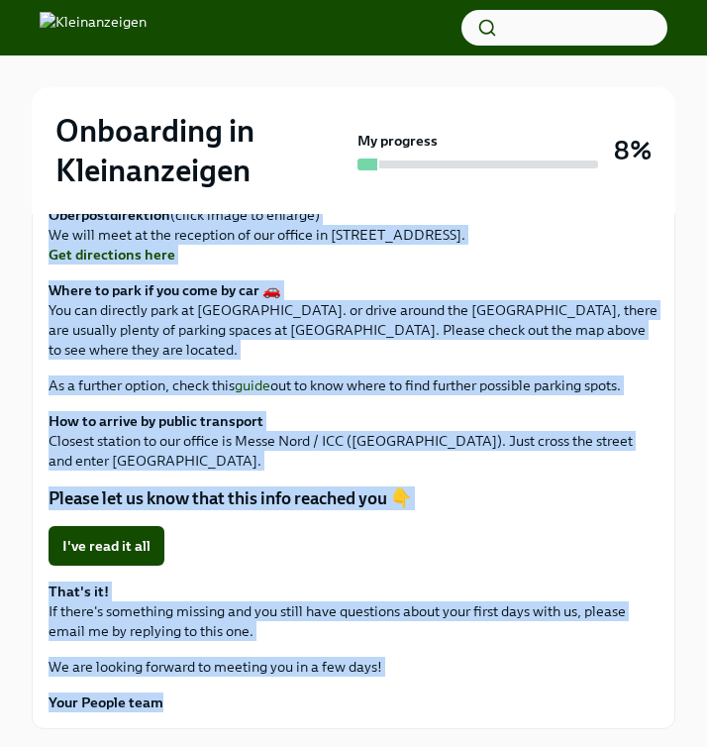
scroll to position [1286, 0]
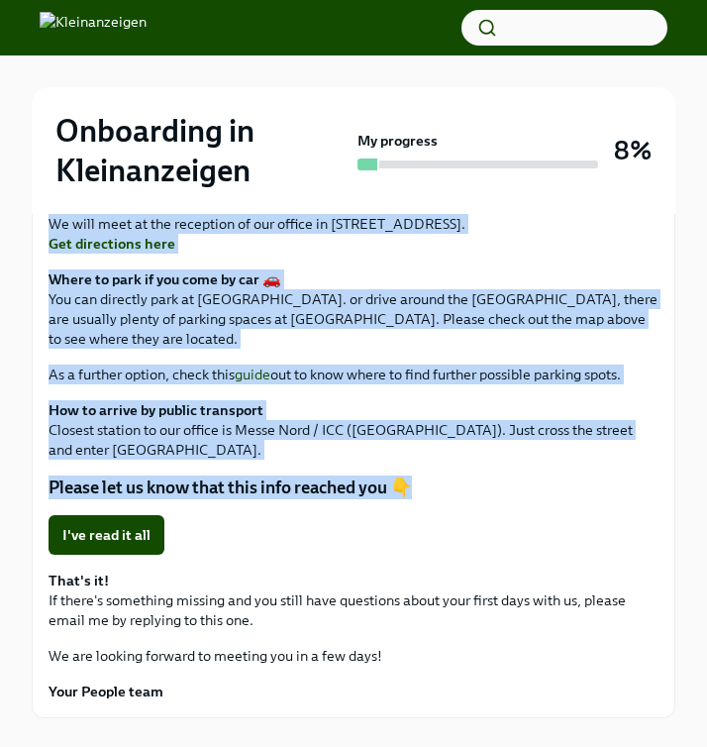
drag, startPoint x: 48, startPoint y: 295, endPoint x: 425, endPoint y: 457, distance: 410.7
copy div "📖 2min Next Wednesday October 1st, 2025 will be your first day with us, and we …"
click at [128, 525] on span "I've read it all" at bounding box center [106, 535] width 88 height 20
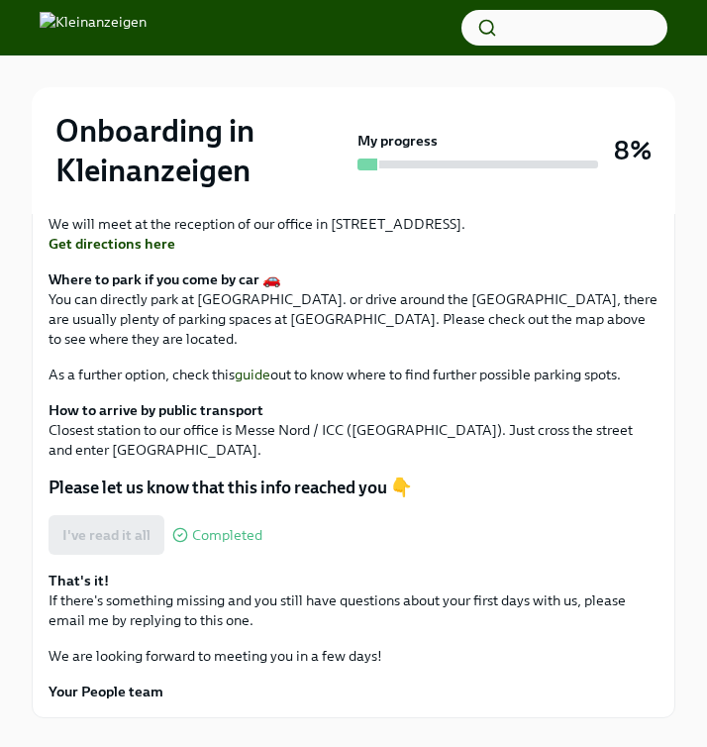
click at [445, 400] on p "How to arrive by public transport Closest station to our office is Messe Nord /…" at bounding box center [354, 429] width 610 height 59
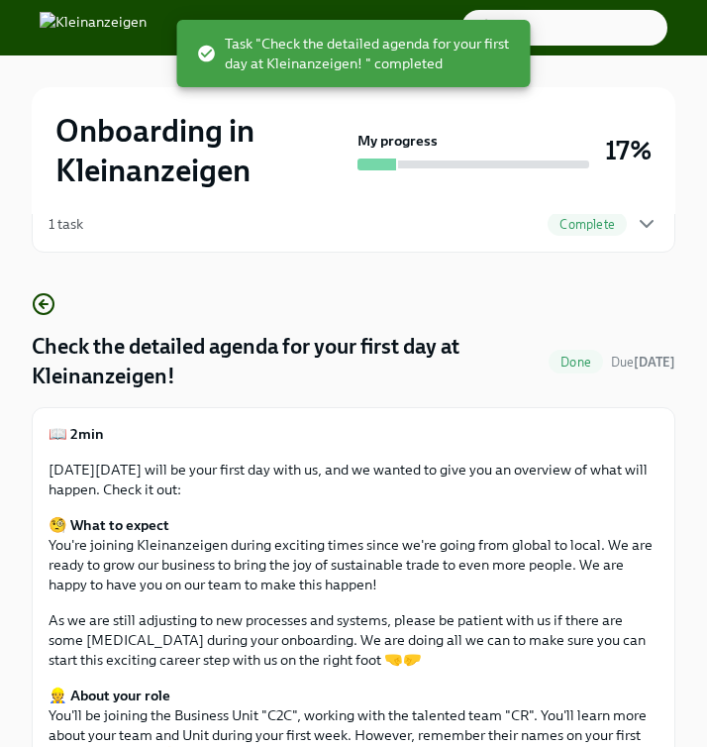
scroll to position [0, 0]
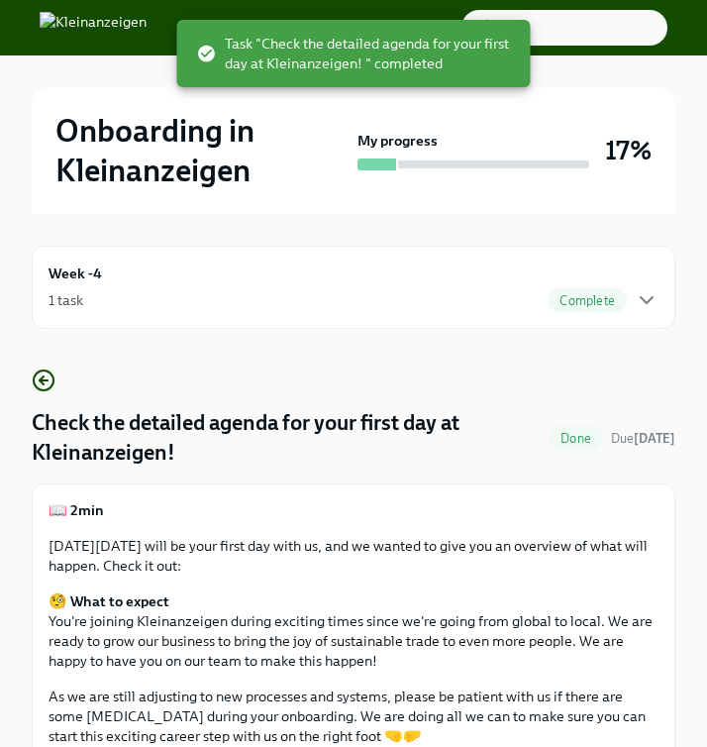
click at [242, 295] on div "1 task Complete" at bounding box center [354, 300] width 610 height 24
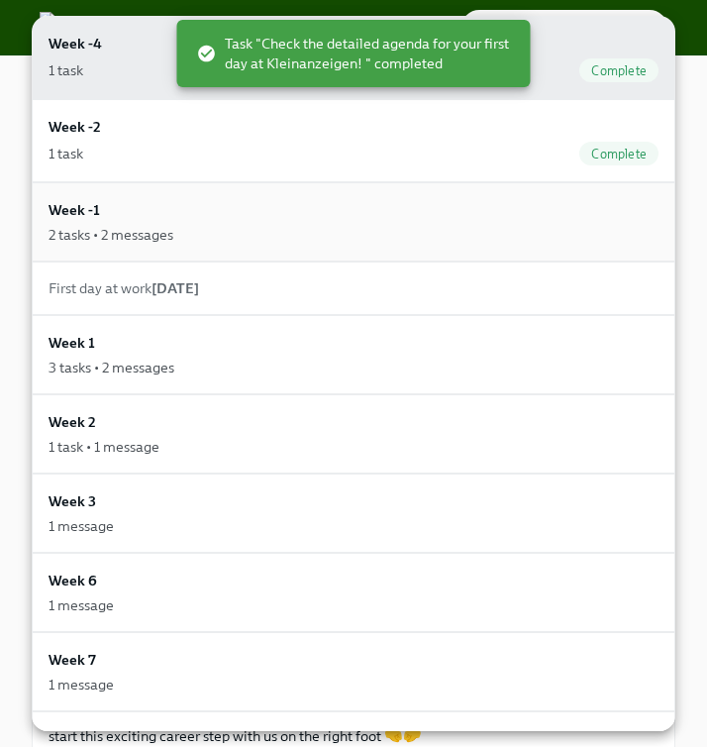
click at [195, 208] on div "Week -1 2 tasks • 2 messages" at bounding box center [354, 222] width 610 height 46
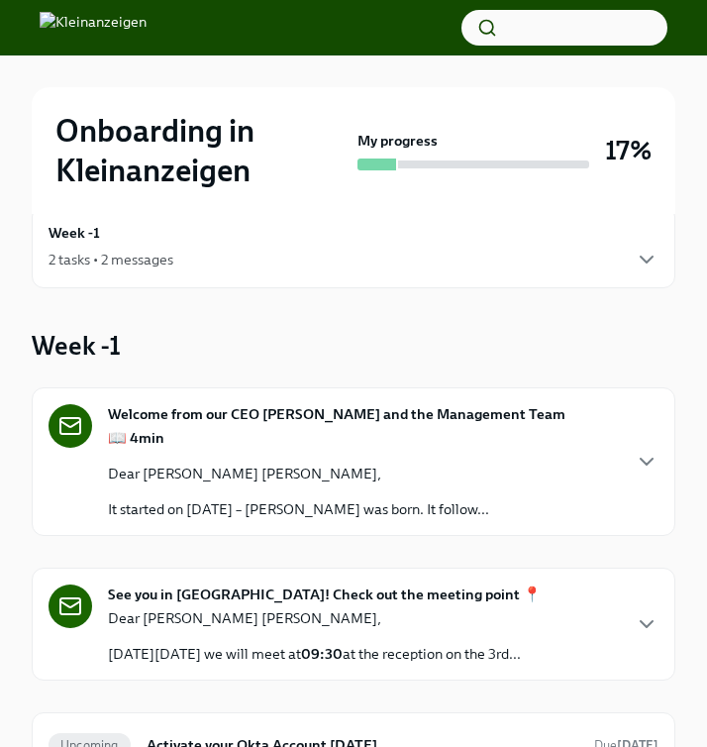
scroll to position [47, 0]
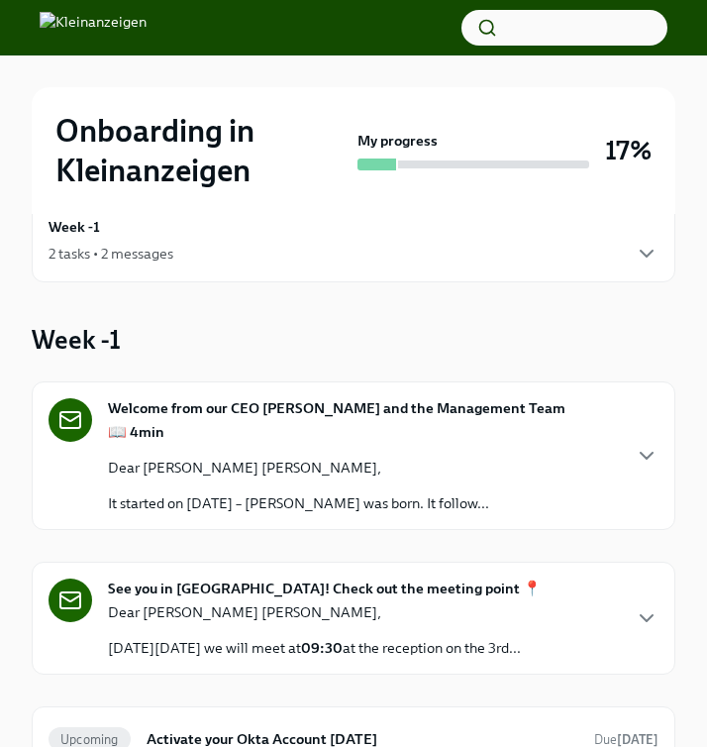
click at [351, 258] on div "2 tasks • 2 messages" at bounding box center [354, 254] width 610 height 24
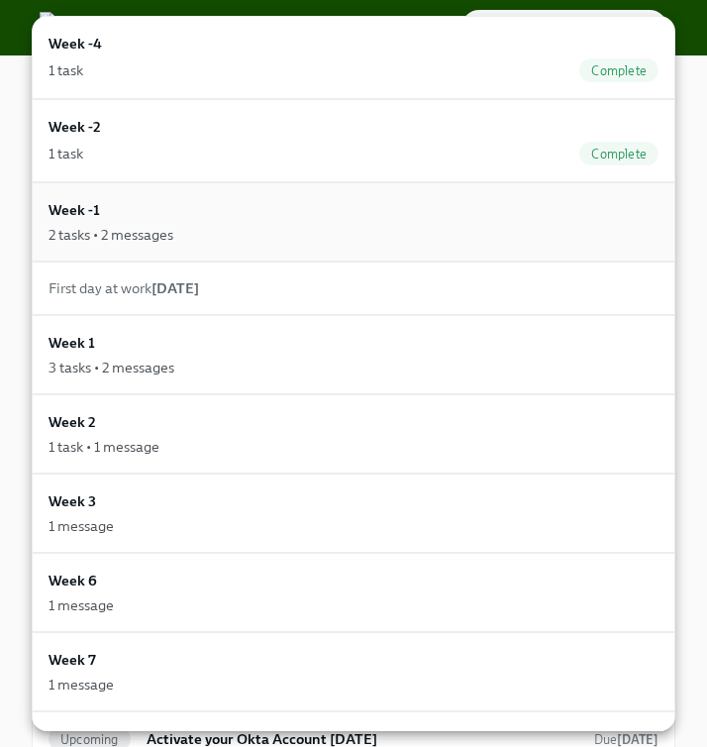
click at [292, 218] on div "Week -1 2 tasks • 2 messages" at bounding box center [354, 222] width 610 height 46
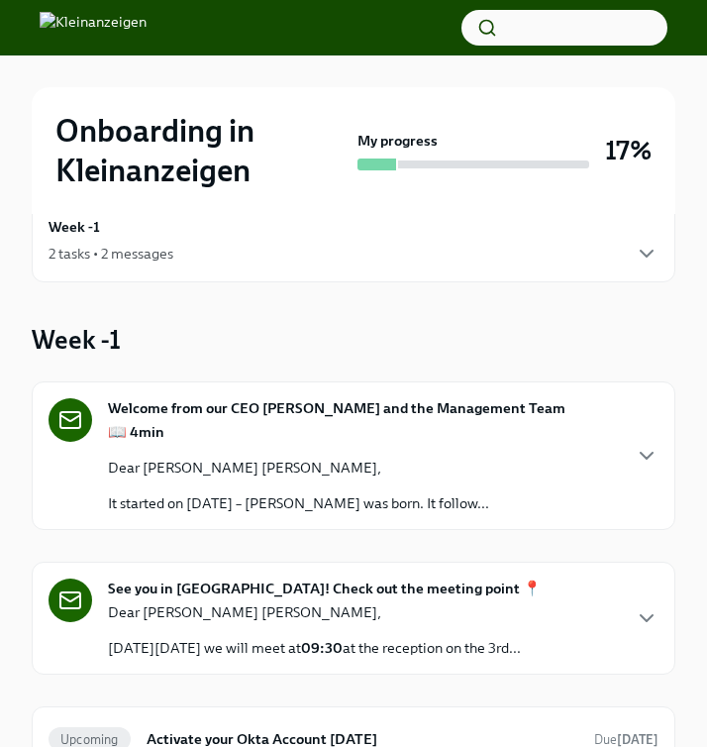
click at [260, 218] on div "Week -1 2 tasks • 2 messages" at bounding box center [354, 241] width 610 height 50
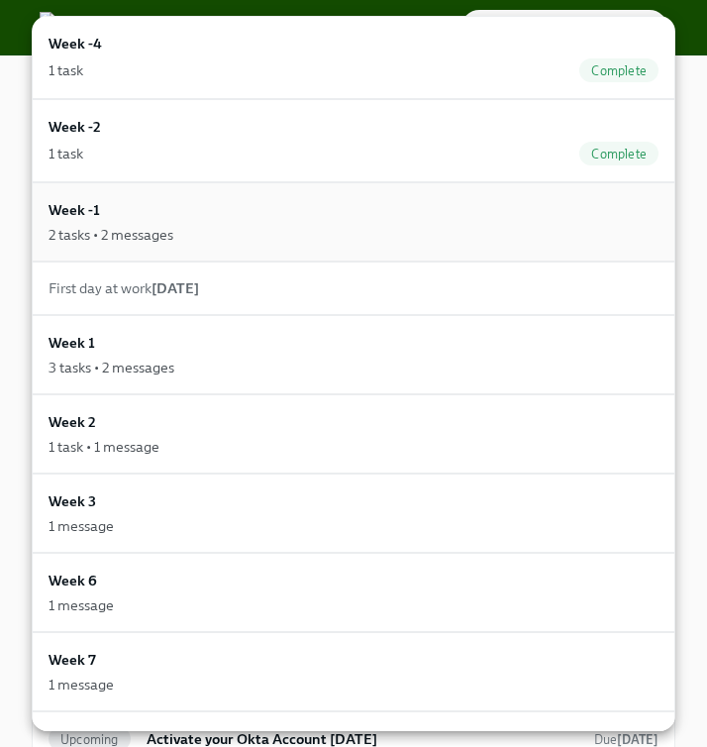
click at [257, 231] on div "2 tasks • 2 messages" at bounding box center [354, 235] width 610 height 20
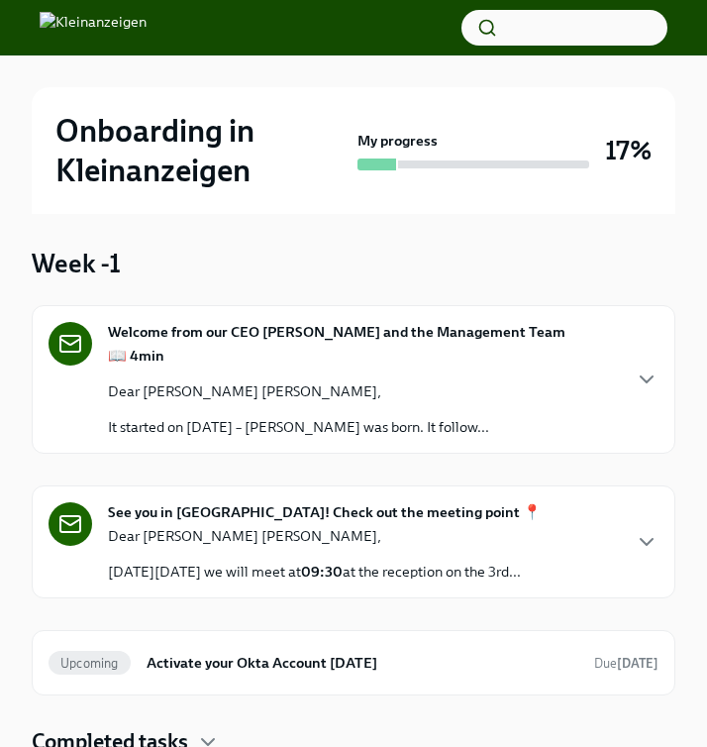
scroll to position [129, 0]
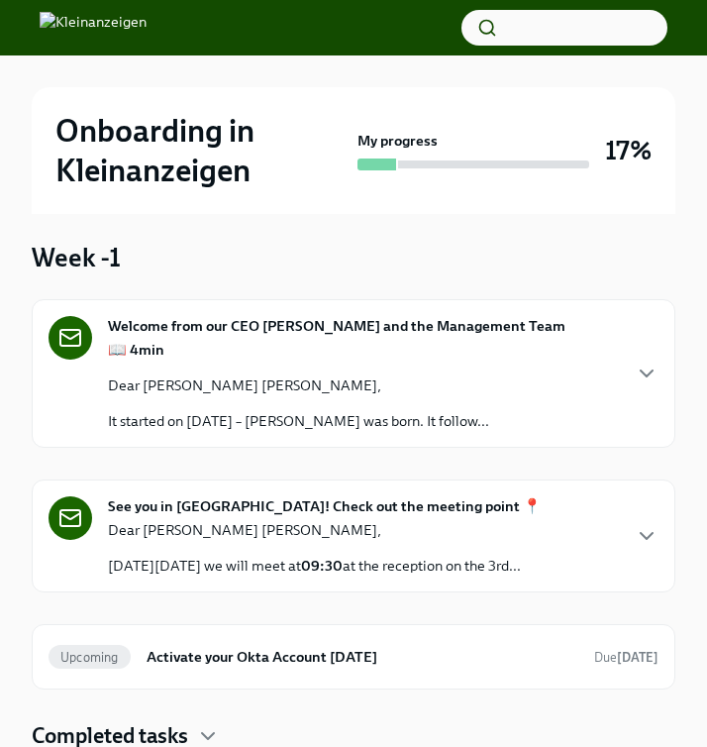
click at [333, 406] on div "📖 4min Dear Emily Alice, It started on September 9, 2009 – eBay Kleinanzeigen w…" at bounding box center [298, 385] width 381 height 91
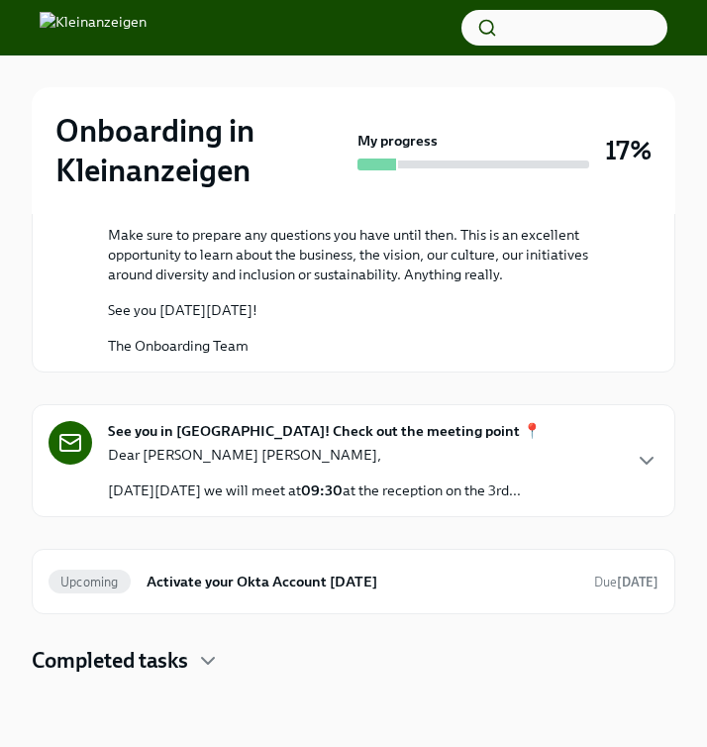
scroll to position [1422, 0]
click at [320, 445] on p "Dear Emily Alice," at bounding box center [314, 455] width 413 height 20
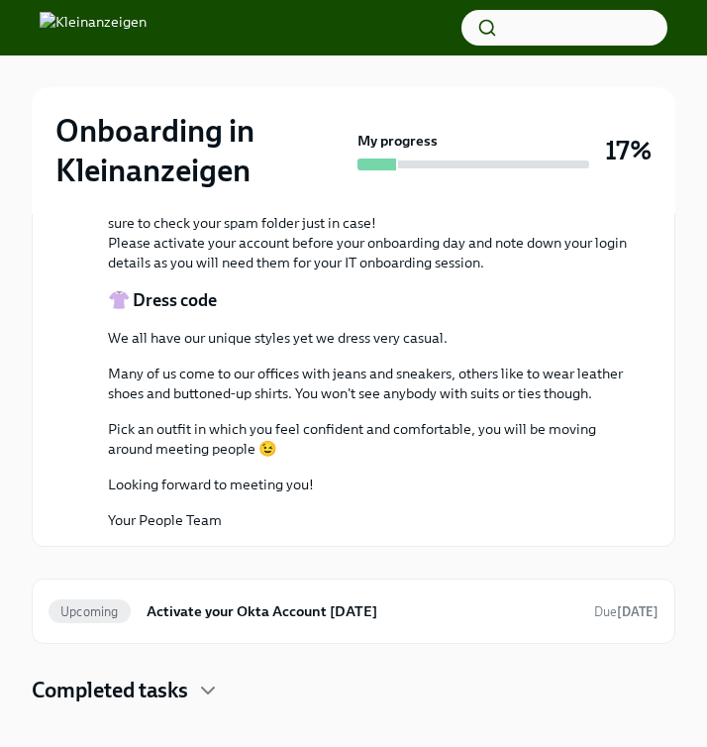
scroll to position [2510, 0]
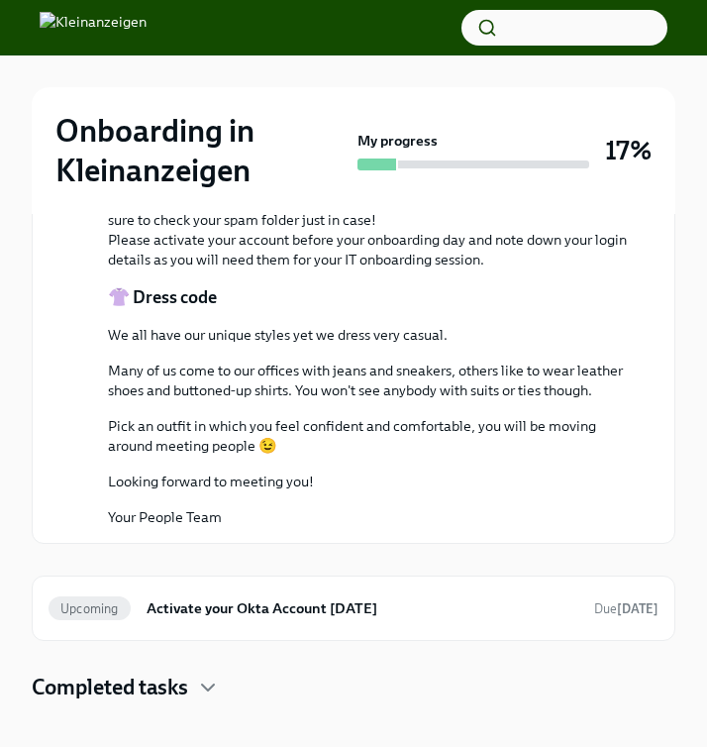
click at [319, 345] on p "We all have our unique styles yet we dress very casual." at bounding box center [367, 335] width 519 height 20
click at [252, 400] on p "Many of us come to our offices with jeans and sneakers, others like to wear lea…" at bounding box center [367, 380] width 519 height 40
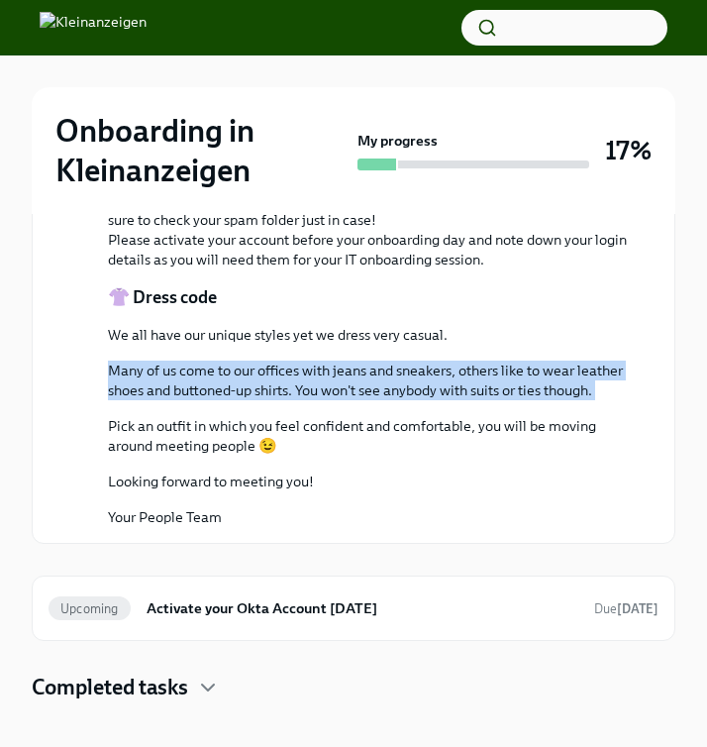
click at [252, 400] on p "Many of us come to our offices with jeans and sneakers, others like to wear lea…" at bounding box center [367, 380] width 519 height 40
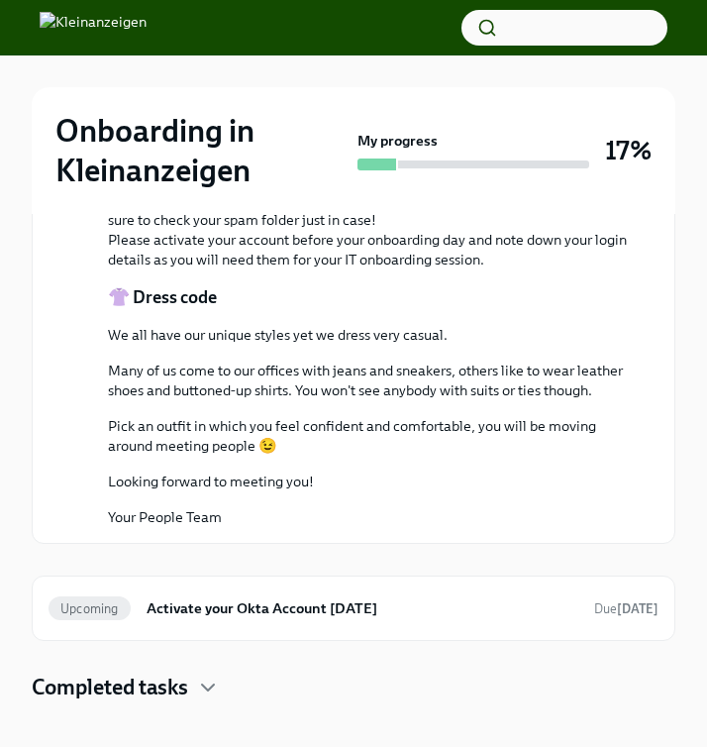
click at [193, 455] on p "Pick an outfit in which you feel confident and comfortable, you will be moving …" at bounding box center [367, 436] width 519 height 40
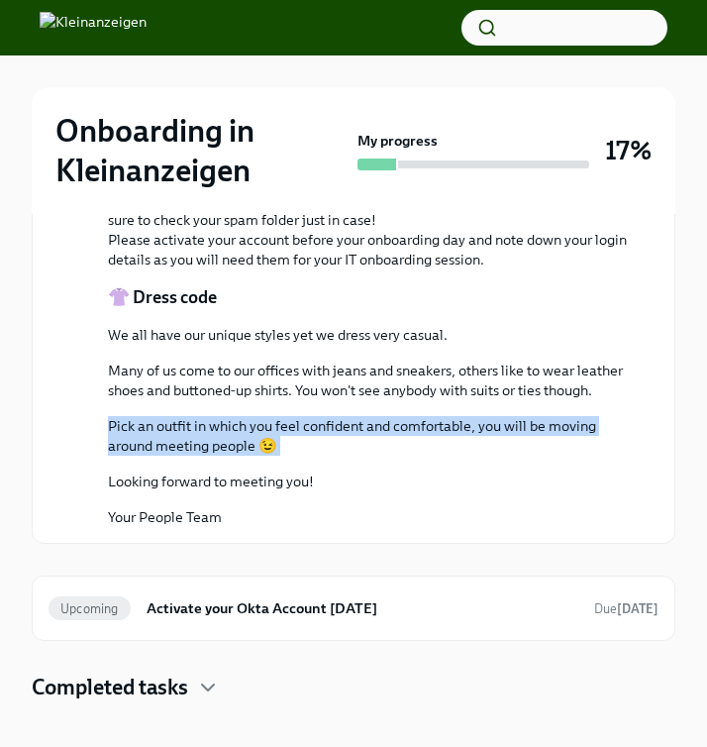
click at [193, 455] on p "Pick an outfit in which you feel confident and comfortable, you will be moving …" at bounding box center [367, 436] width 519 height 40
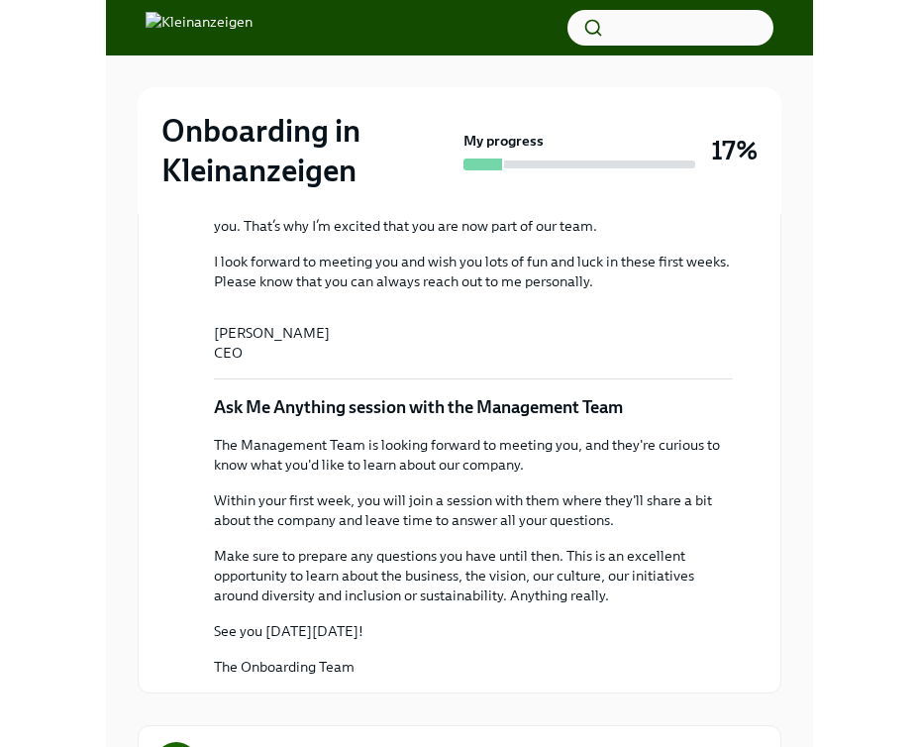
scroll to position [0, 0]
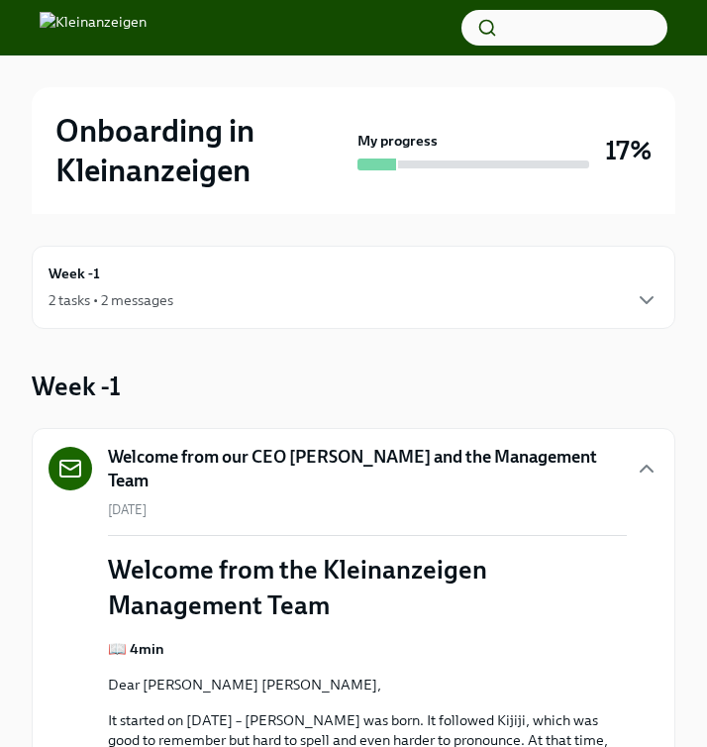
click at [184, 280] on div "Week -1 2 tasks • 2 messages" at bounding box center [354, 287] width 610 height 50
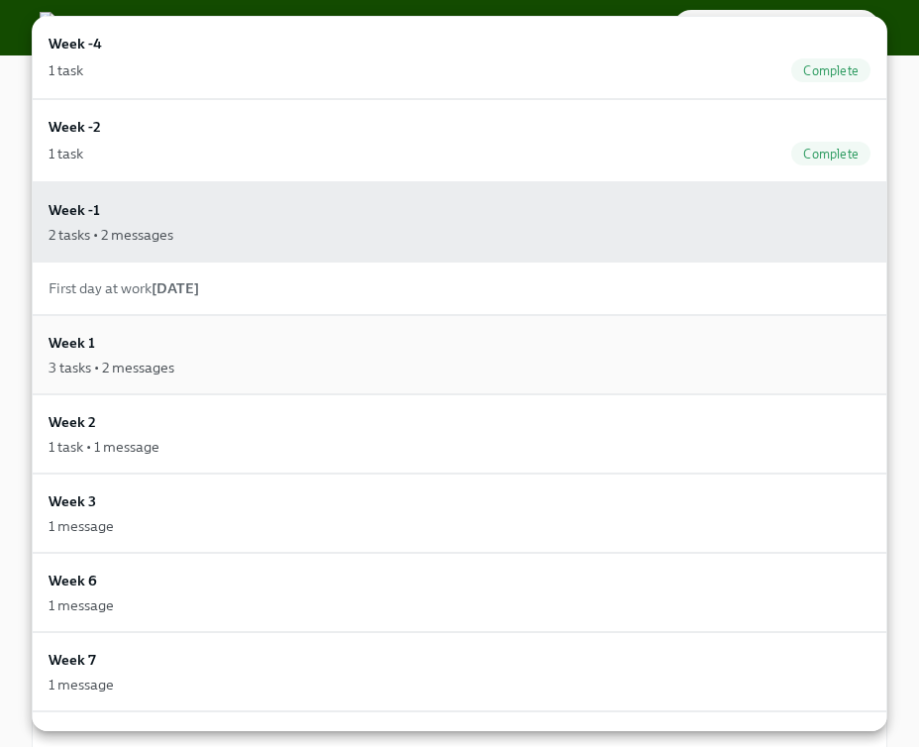
click at [213, 360] on div "3 tasks • 2 messages" at bounding box center [460, 367] width 822 height 20
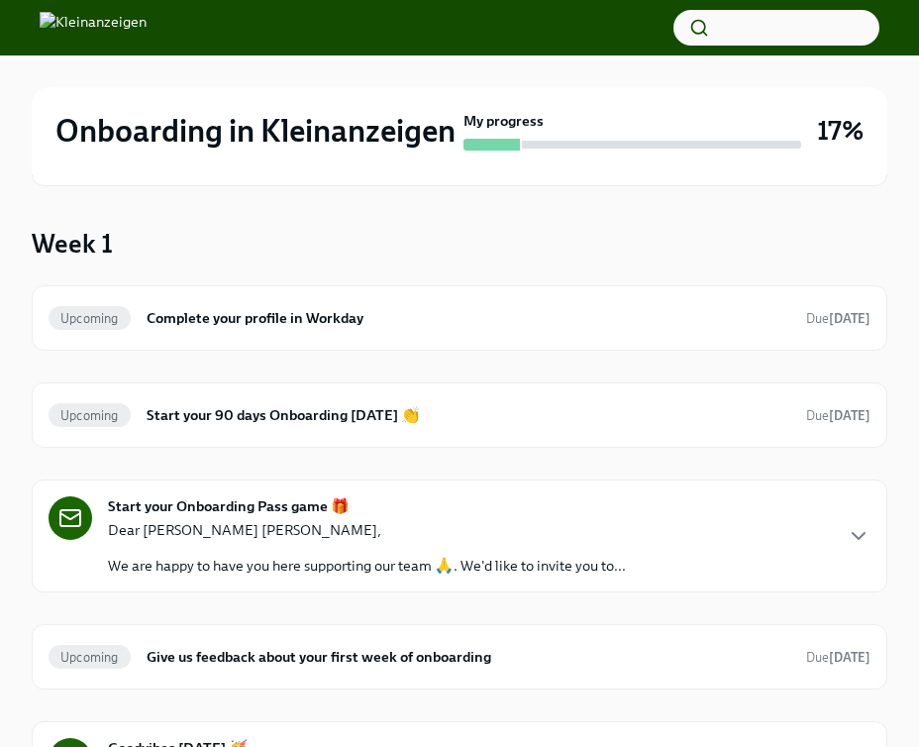
scroll to position [301, 0]
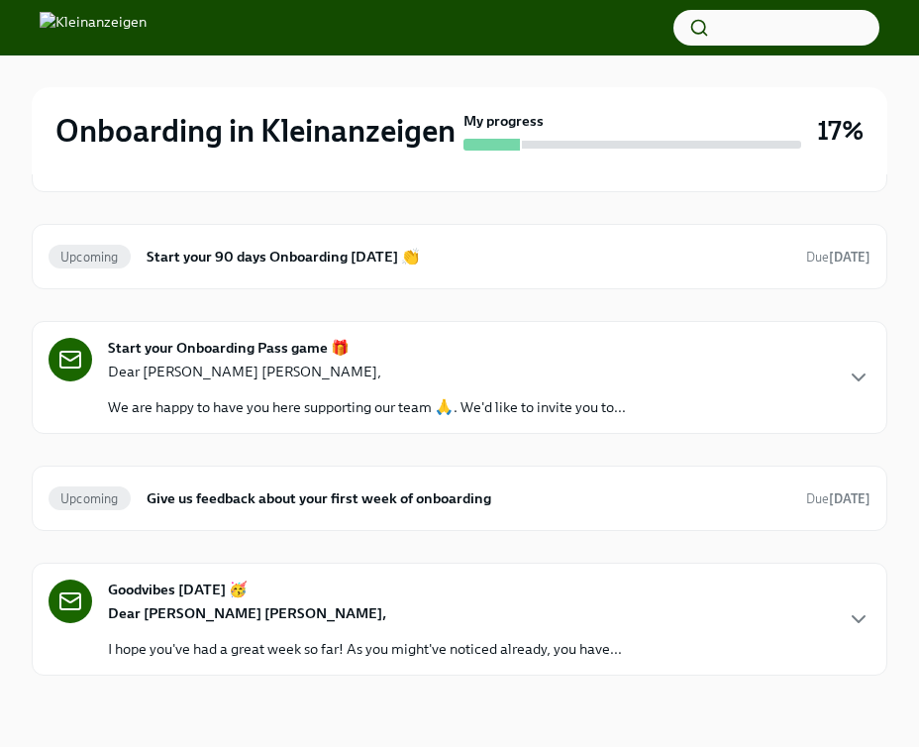
click at [295, 329] on div "Start your Onboarding Pass game 🎁 Dear Emily Alice, We are happy to have you he…" at bounding box center [459, 377] width 855 height 113
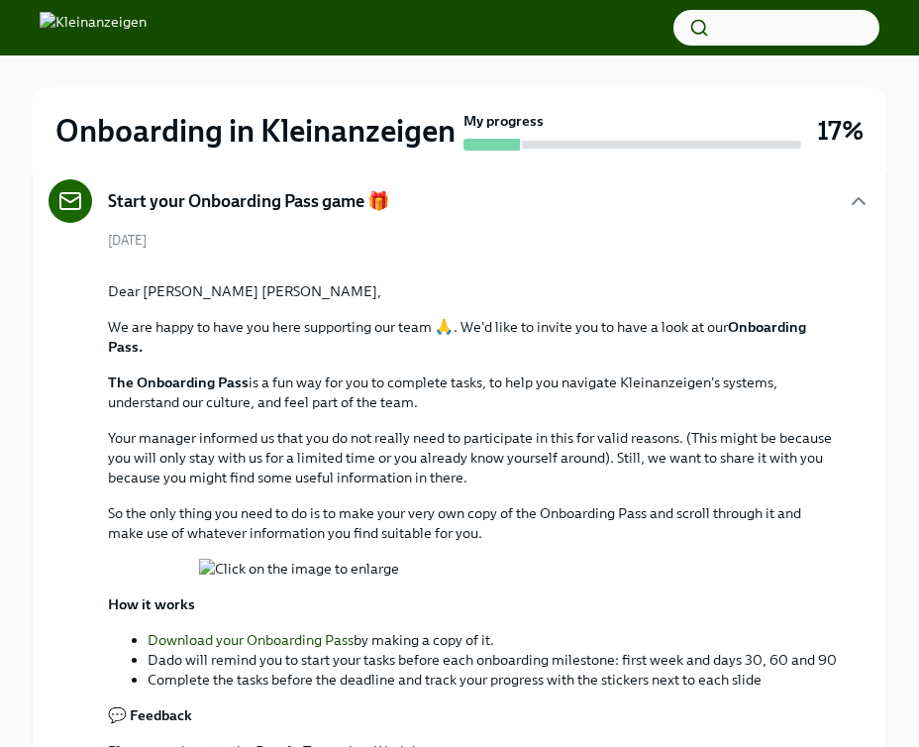
scroll to position [0, 0]
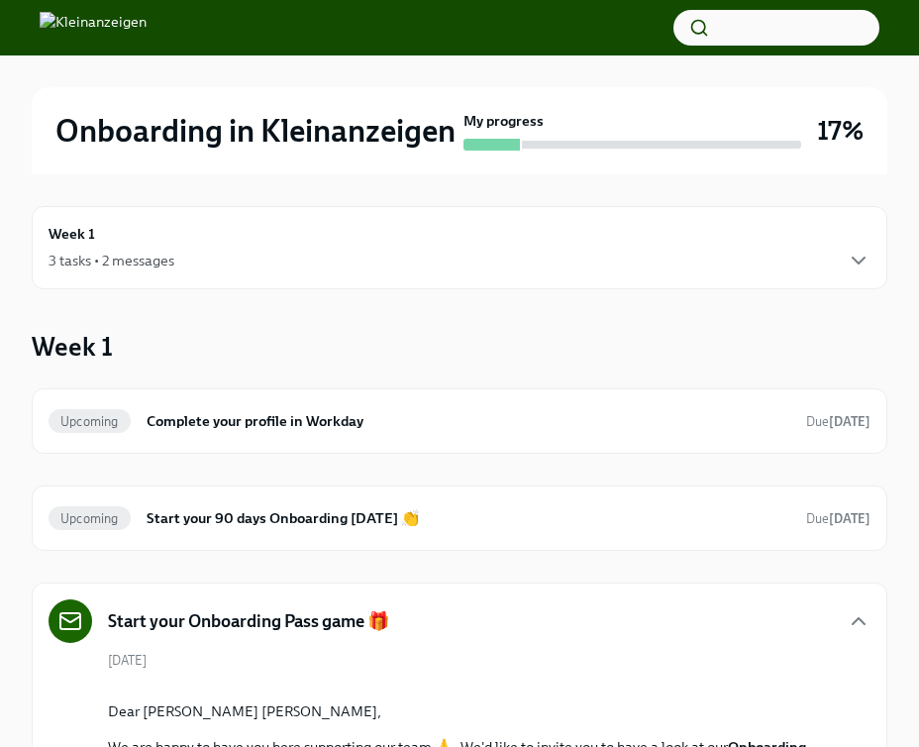
click at [144, 25] on img at bounding box center [93, 28] width 107 height 32
click at [147, 43] on img at bounding box center [93, 28] width 107 height 32
click at [129, 150] on h2 "Onboarding in Kleinanzeigen" at bounding box center [255, 131] width 400 height 40
click at [159, 174] on div "Onboarding in Kleinanzeigen My progress 17%" at bounding box center [459, 130] width 855 height 87
click at [143, 272] on div "Week 1 3 tasks • 2 messages" at bounding box center [460, 248] width 822 height 50
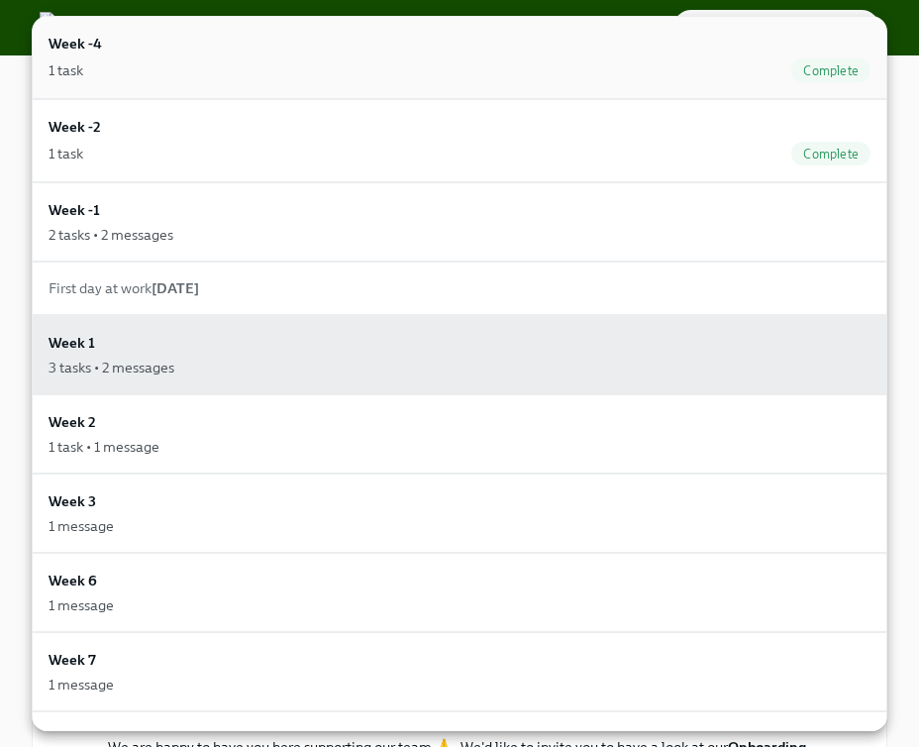
click at [188, 44] on div "Week -4 1 task Complete" at bounding box center [460, 58] width 822 height 50
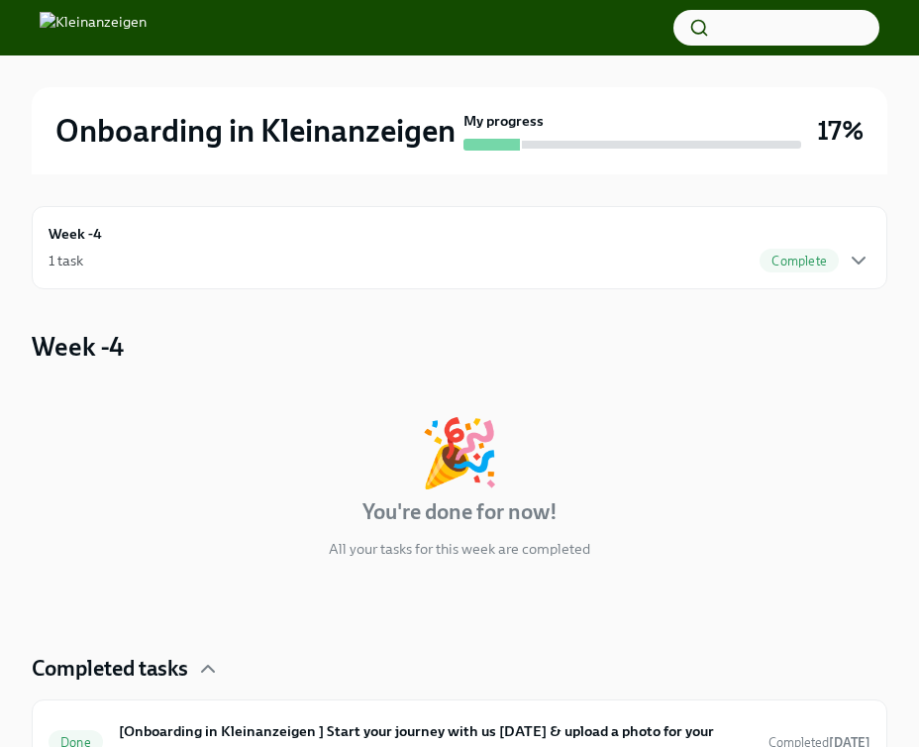
scroll to position [129, 0]
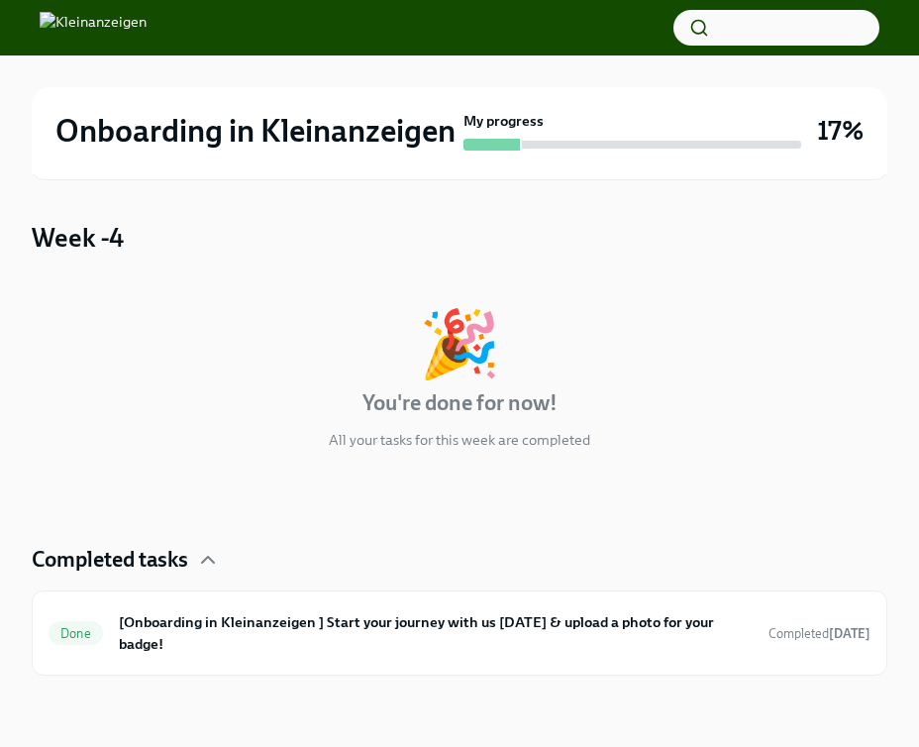
click at [119, 111] on h2 "Onboarding in Kleinanzeigen" at bounding box center [255, 131] width 400 height 40
click at [116, 34] on img at bounding box center [93, 28] width 107 height 32
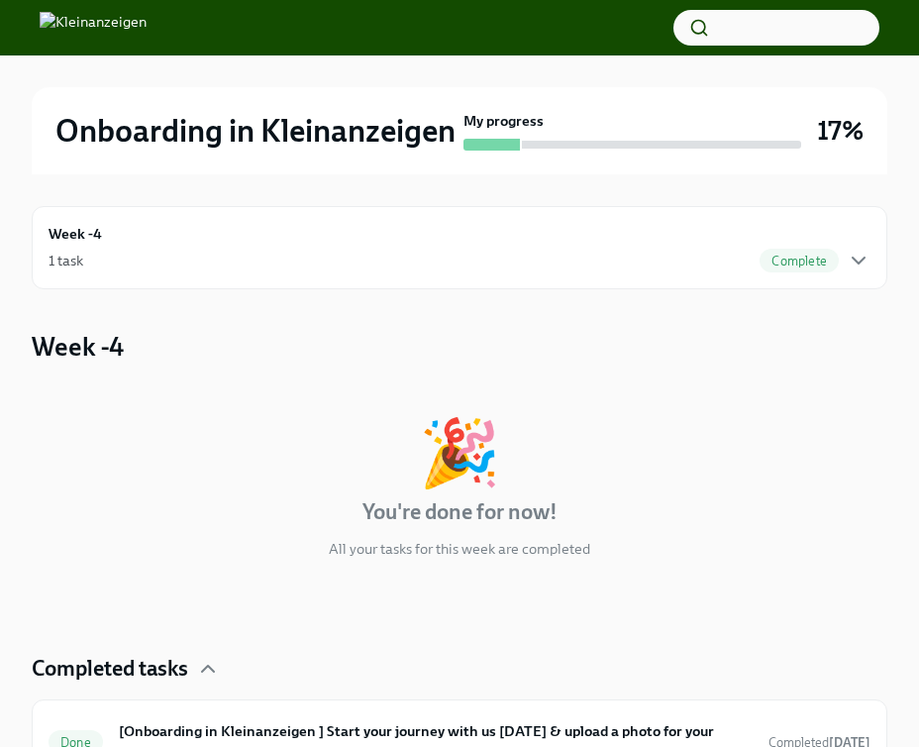
click at [135, 16] on img at bounding box center [93, 28] width 107 height 32
click at [781, 27] on button "button" at bounding box center [776, 28] width 206 height 36
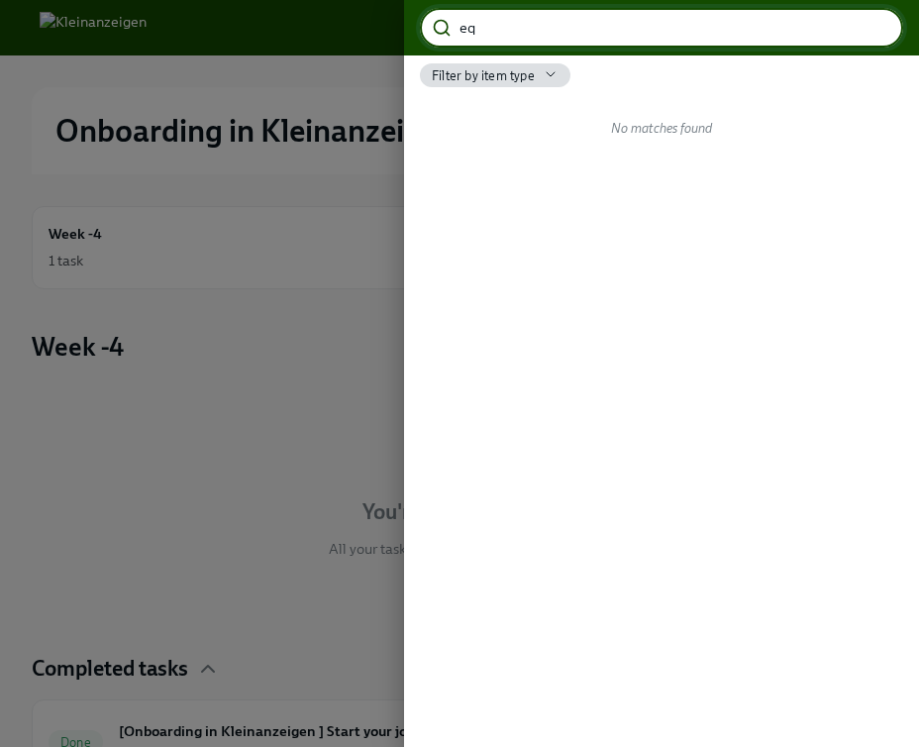
type input "e"
type input "laptop"
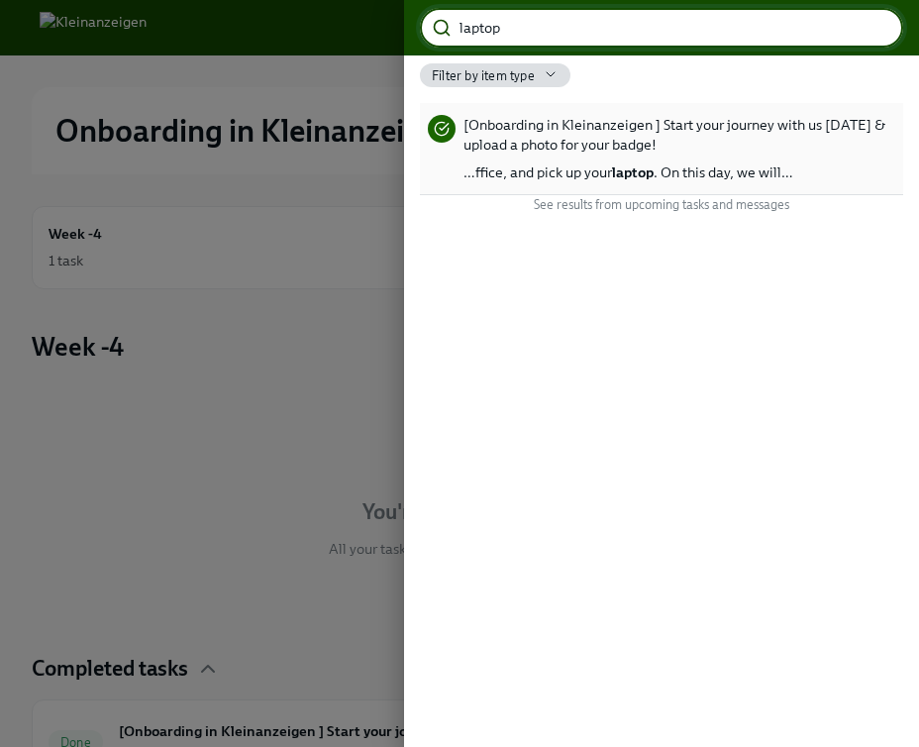
click at [577, 150] on span "[Onboarding in Kleinanzeigen ] Start your journey with us today & upload a phot…" at bounding box center [679, 135] width 432 height 40
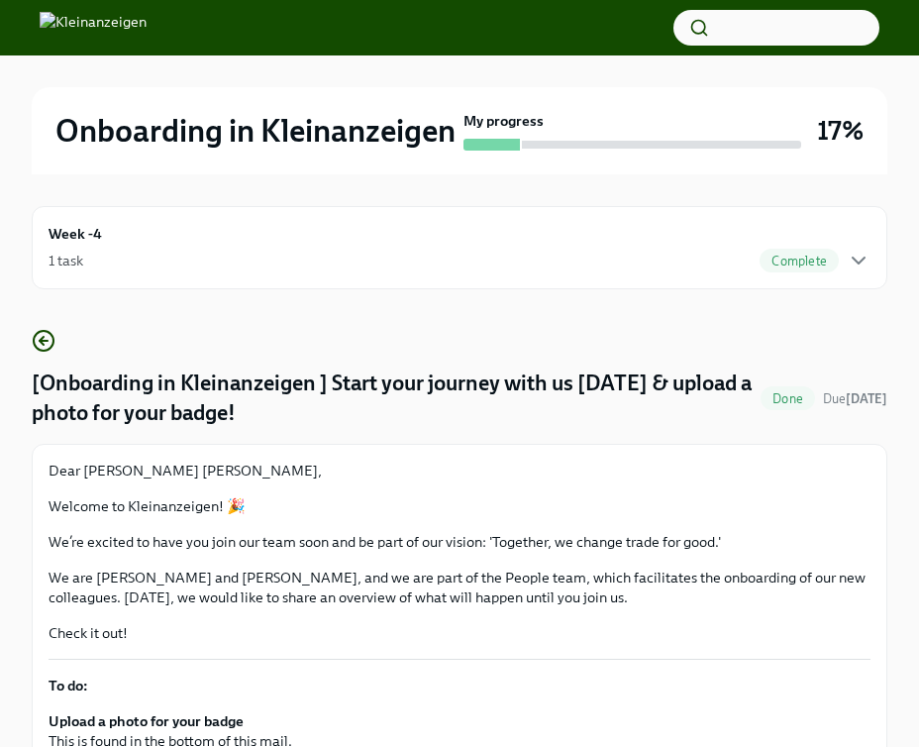
click at [165, 272] on div "Week -4 1 task Complete" at bounding box center [460, 248] width 822 height 50
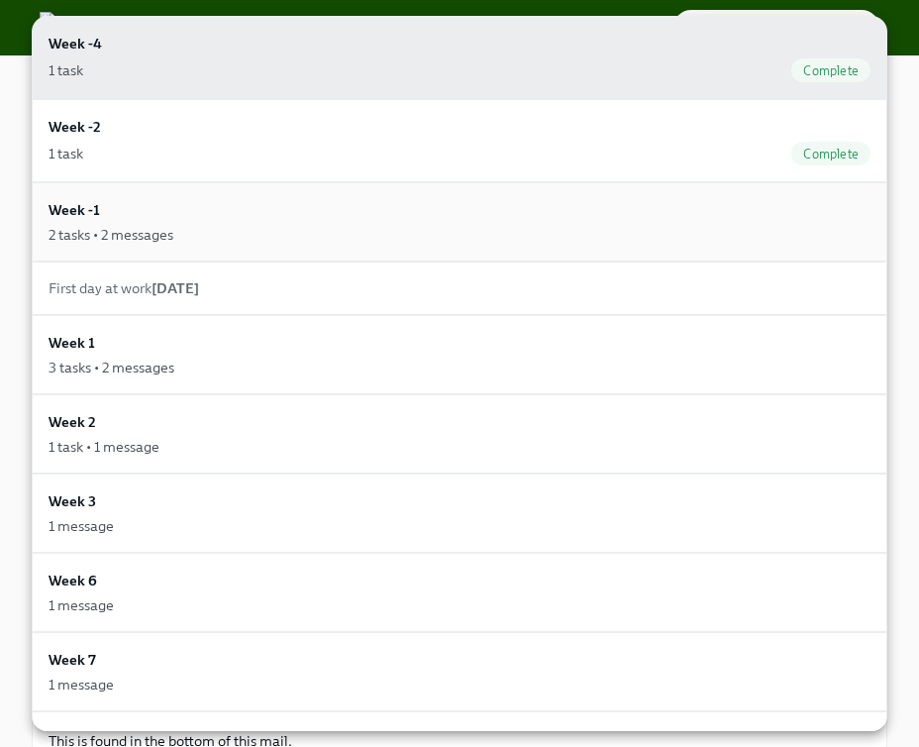
click at [136, 227] on div "2 tasks • 2 messages" at bounding box center [111, 235] width 125 height 20
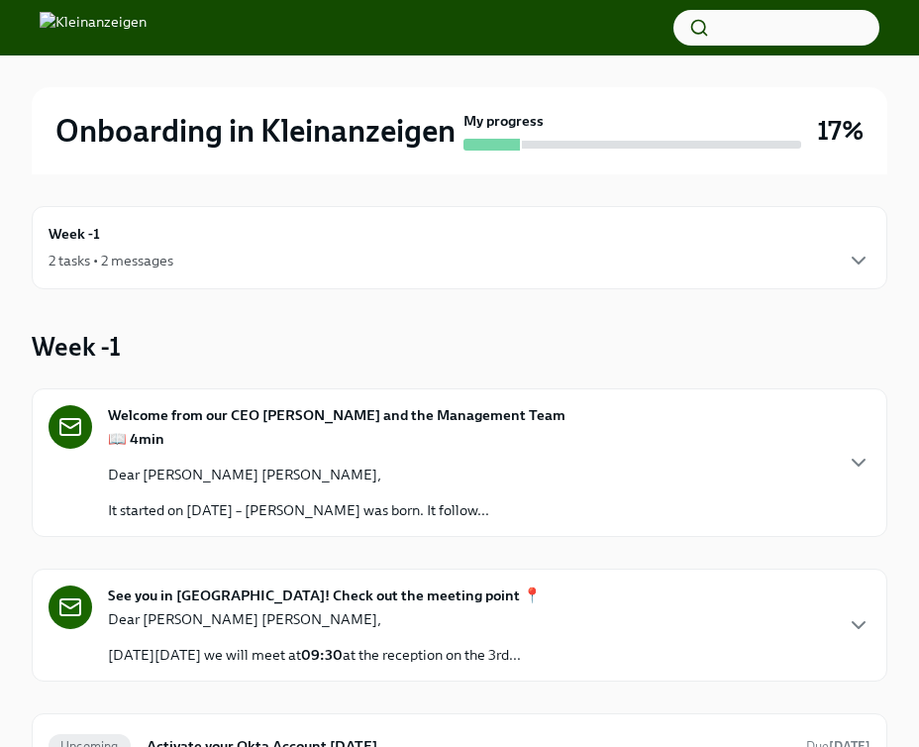
scroll to position [204, 0]
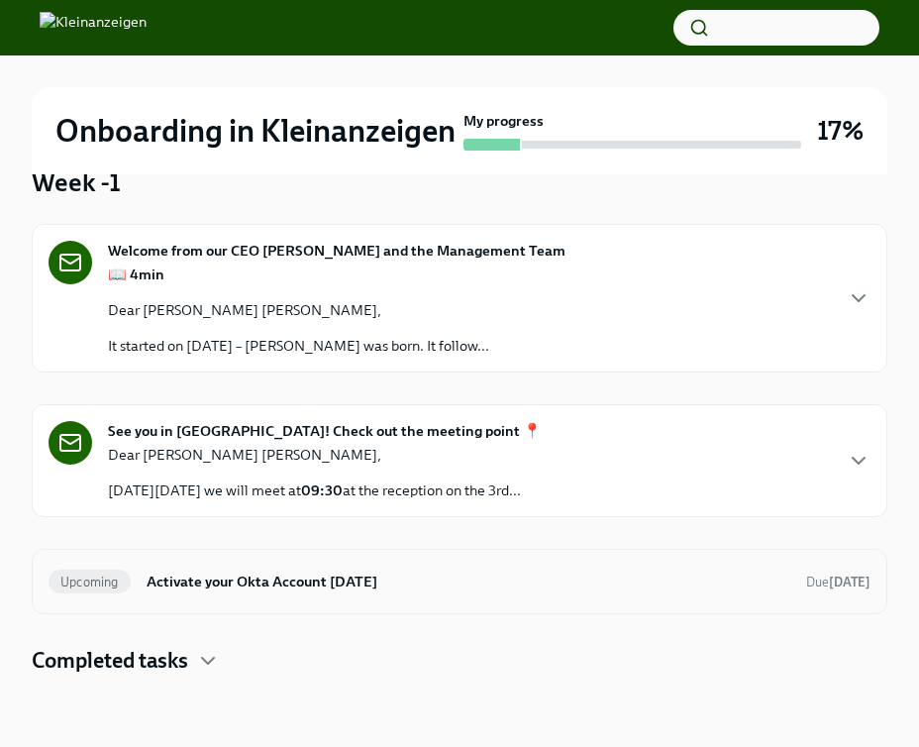
click at [224, 584] on h6 "Activate your Okta Account Today" at bounding box center [469, 581] width 644 height 22
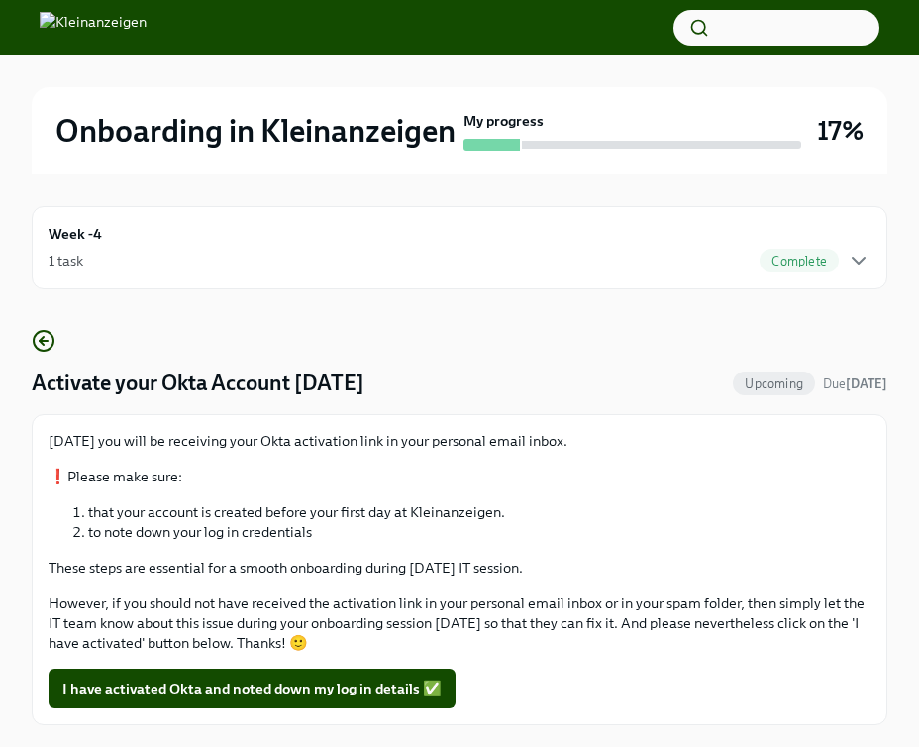
click at [127, 20] on img at bounding box center [93, 28] width 107 height 32
